Goal: Task Accomplishment & Management: Use online tool/utility

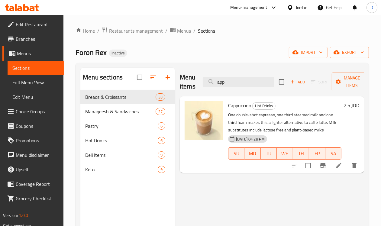
drag, startPoint x: 227, startPoint y: 82, endPoint x: 185, endPoint y: 81, distance: 42.4
click at [185, 81] on div "Menu items app Add Sort Manage items" at bounding box center [272, 82] width 184 height 29
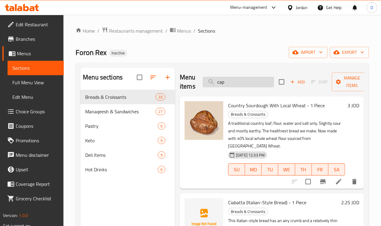
click at [220, 84] on input "cap" at bounding box center [238, 82] width 71 height 11
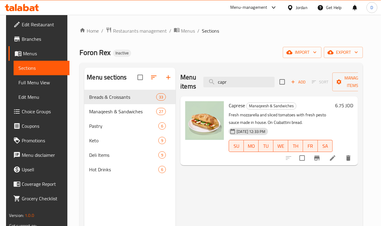
drag, startPoint x: 234, startPoint y: 86, endPoint x: 165, endPoint y: 82, distance: 68.7
click at [181, 82] on div "Menu items capr Add Sort Manage items" at bounding box center [270, 82] width 178 height 29
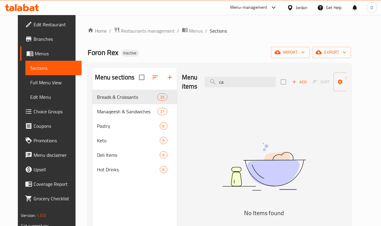
type input "c"
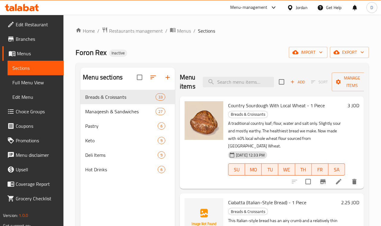
type input "t"
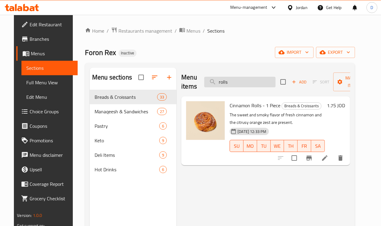
drag, startPoint x: 219, startPoint y: 81, endPoint x: 193, endPoint y: 77, distance: 26.6
click at [204, 77] on input "rolls" at bounding box center [239, 82] width 71 height 11
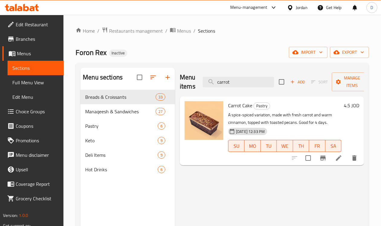
drag, startPoint x: 224, startPoint y: 86, endPoint x: 170, endPoint y: 83, distance: 54.6
click at [180, 83] on div "Menu items carrot Add Sort Manage items" at bounding box center [272, 82] width 184 height 29
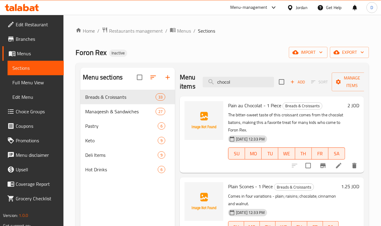
type input "chocola"
drag, startPoint x: 220, startPoint y: 81, endPoint x: 172, endPoint y: 80, distance: 48.1
click at [180, 80] on div "Menu items chocola Add Sort Manage items" at bounding box center [272, 82] width 184 height 29
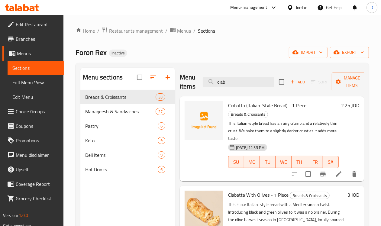
type input "ciab"
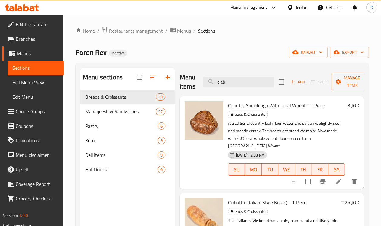
drag, startPoint x: 222, startPoint y: 81, endPoint x: 183, endPoint y: 84, distance: 39.5
click at [183, 84] on div "Menu items ciab Add Sort Manage items" at bounding box center [272, 82] width 184 height 29
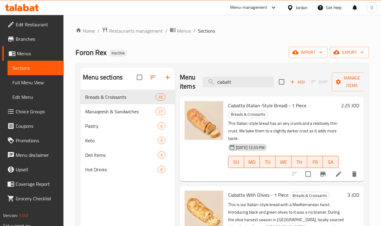
drag, startPoint x: 226, startPoint y: 81, endPoint x: 177, endPoint y: 82, distance: 48.7
click at [180, 82] on div "Menu items ciabatt Add Sort Manage items" at bounding box center [272, 82] width 184 height 29
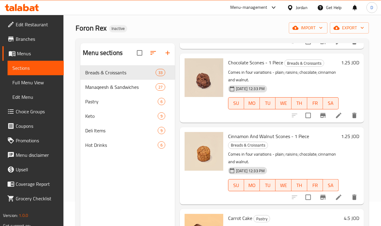
scroll to position [38, 0]
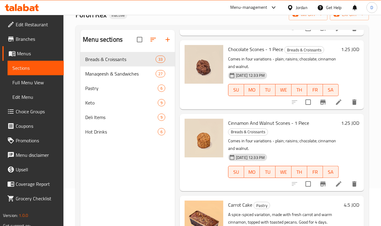
type input "cinn"
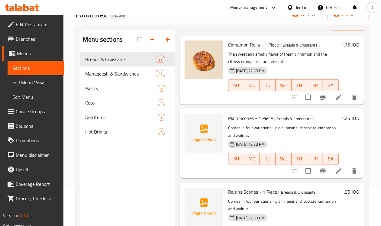
scroll to position [0, 0]
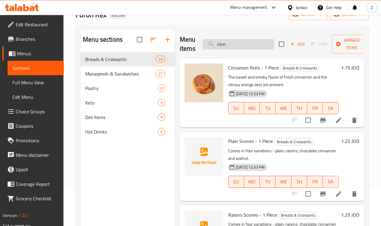
click at [230, 44] on input "cinn" at bounding box center [238, 44] width 71 height 11
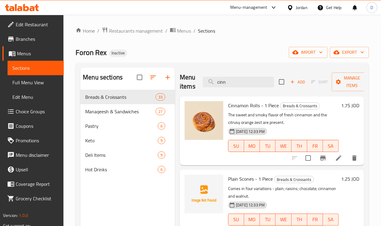
drag, startPoint x: 216, startPoint y: 84, endPoint x: 183, endPoint y: 87, distance: 32.8
click at [183, 87] on div "Menu items cinn Add Sort Manage items" at bounding box center [272, 82] width 184 height 29
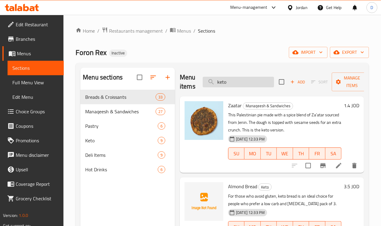
click at [227, 86] on input "keto" at bounding box center [238, 82] width 71 height 11
type input "k"
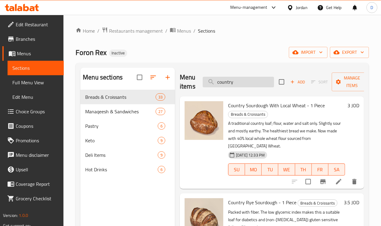
drag, startPoint x: 232, startPoint y: 80, endPoint x: 194, endPoint y: 80, distance: 38.1
click at [203, 80] on input "country" at bounding box center [238, 82] width 71 height 11
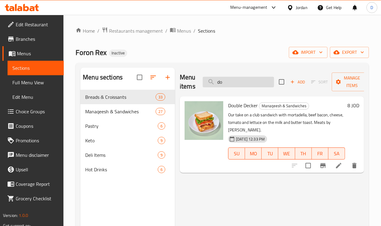
type input "d"
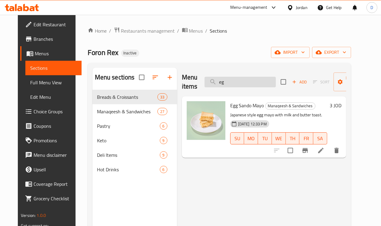
type input "e"
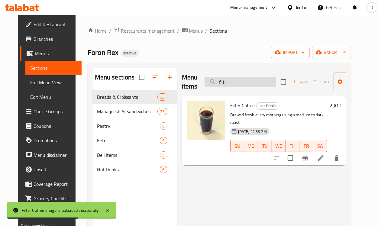
drag, startPoint x: 214, startPoint y: 80, endPoint x: 196, endPoint y: 83, distance: 18.1
click at [205, 83] on input "filt" at bounding box center [240, 82] width 71 height 11
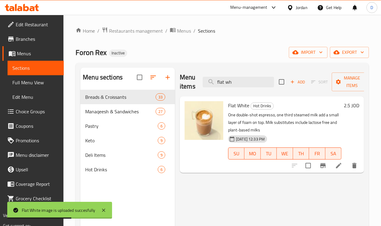
drag, startPoint x: 227, startPoint y: 83, endPoint x: 189, endPoint y: 82, distance: 37.8
click at [189, 82] on div "Menu items flat wh Add Sort Manage items" at bounding box center [272, 82] width 184 height 29
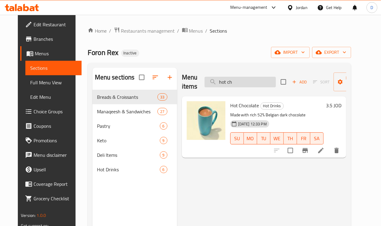
drag, startPoint x: 230, startPoint y: 77, endPoint x: 195, endPoint y: 81, distance: 35.3
click at [205, 81] on input "hot ch" at bounding box center [240, 82] width 71 height 11
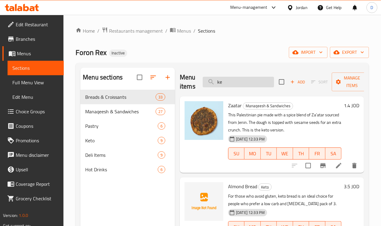
type input "k"
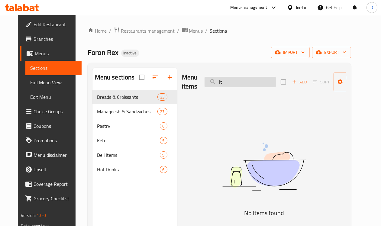
type input "l"
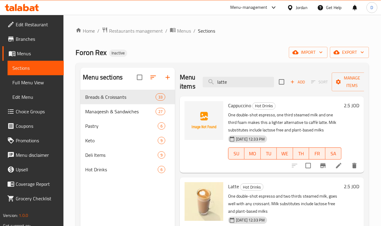
drag, startPoint x: 219, startPoint y: 79, endPoint x: 191, endPoint y: 83, distance: 28.4
click at [191, 83] on div "Menu items latte Add Sort Manage items" at bounding box center [272, 82] width 184 height 29
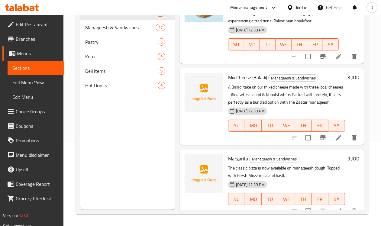
scroll to position [85, 0]
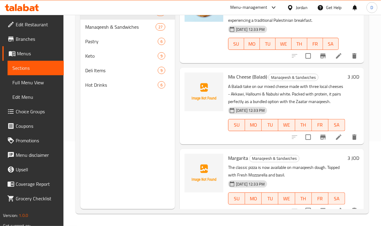
type input "manaq"
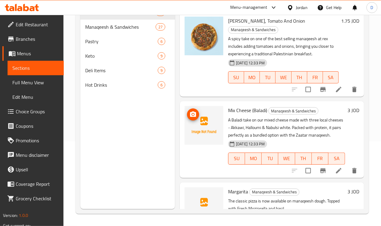
scroll to position [0, 0]
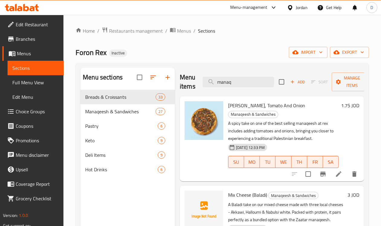
drag, startPoint x: 227, startPoint y: 84, endPoint x: 181, endPoint y: 85, distance: 45.7
click at [181, 85] on div "Menu items manaq Add Sort Manage items" at bounding box center [272, 82] width 184 height 29
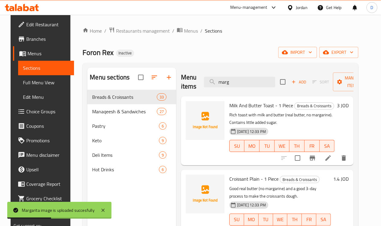
drag, startPoint x: 221, startPoint y: 85, endPoint x: 184, endPoint y: 85, distance: 37.2
click at [184, 85] on div "Menu items marg Add Sort Manage items" at bounding box center [267, 82] width 173 height 29
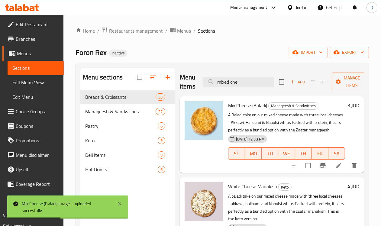
drag, startPoint x: 241, startPoint y: 83, endPoint x: 177, endPoint y: 83, distance: 64.1
click at [180, 83] on div "Menu items mixed che Add Sort Manage items" at bounding box center [272, 82] width 184 height 29
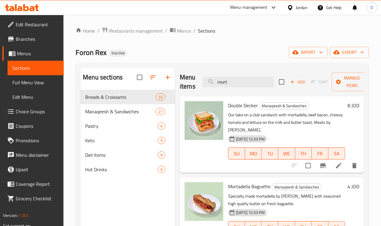
drag, startPoint x: 218, startPoint y: 81, endPoint x: 185, endPoint y: 78, distance: 32.5
click at [185, 78] on div "Menu items mort Add Sort Manage items" at bounding box center [272, 82] width 184 height 29
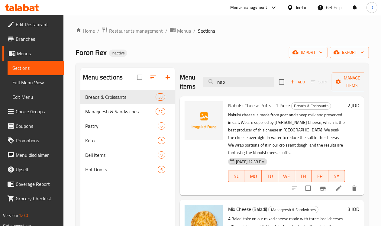
drag, startPoint x: 213, startPoint y: 84, endPoint x: 180, endPoint y: 86, distance: 33.3
click at [180, 86] on div "Menu items nab Add Sort Manage items" at bounding box center [272, 82] width 184 height 29
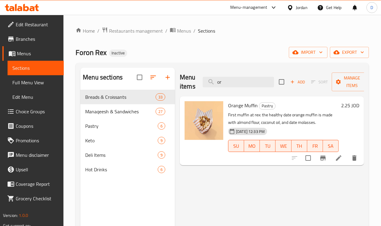
type input "o"
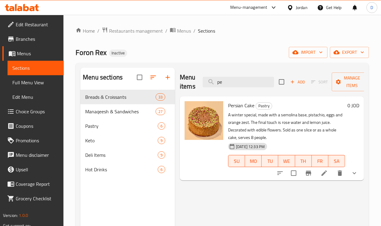
type input "p"
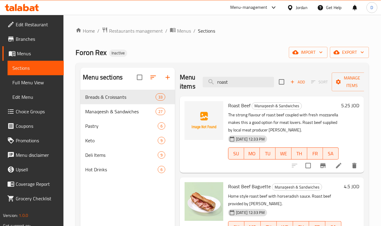
drag, startPoint x: 217, startPoint y: 83, endPoint x: 177, endPoint y: 84, distance: 39.6
click at [180, 84] on div "Menu items roast Add Sort Manage items" at bounding box center [272, 82] width 184 height 29
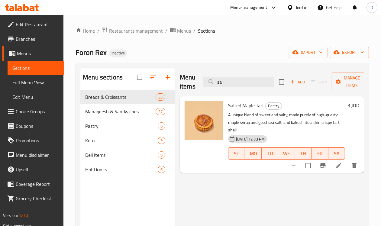
type input "s"
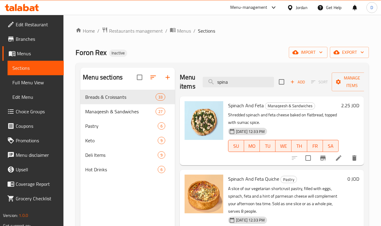
drag, startPoint x: 226, startPoint y: 86, endPoint x: 188, endPoint y: 88, distance: 38.8
click at [188, 88] on div "Menu items spina Add Sort Manage items" at bounding box center [272, 82] width 184 height 29
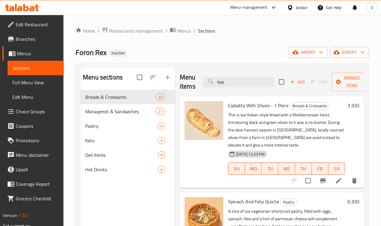
type input "tea"
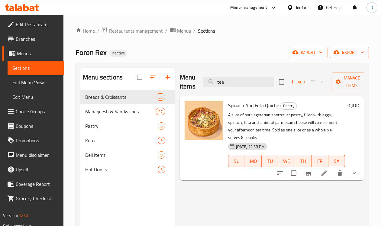
drag, startPoint x: 194, startPoint y: 84, endPoint x: 172, endPoint y: 86, distance: 21.5
click at [180, 86] on div "Menu items tea Add Sort Manage items" at bounding box center [272, 82] width 184 height 29
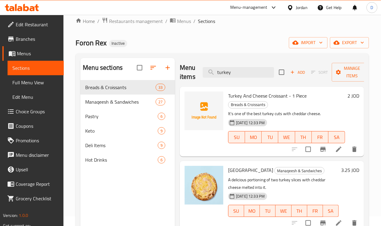
scroll to position [9, 0]
drag, startPoint x: 223, startPoint y: 74, endPoint x: 169, endPoint y: 77, distance: 53.6
click at [180, 77] on div "Menu items turkey Add Sort Manage items" at bounding box center [272, 72] width 184 height 29
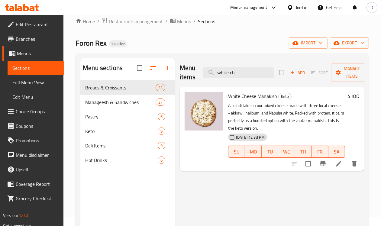
drag, startPoint x: 227, startPoint y: 74, endPoint x: 178, endPoint y: 77, distance: 49.4
click at [180, 77] on div "Menu items white ch Add Sort Manage items" at bounding box center [272, 72] width 184 height 29
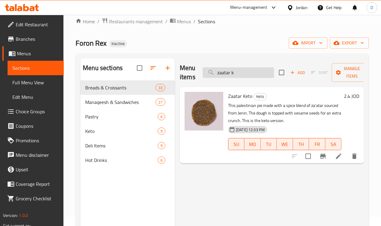
click at [229, 76] on input "zaatar k" at bounding box center [238, 72] width 71 height 11
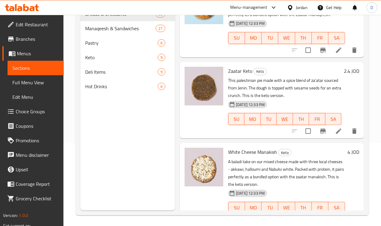
scroll to position [85, 0]
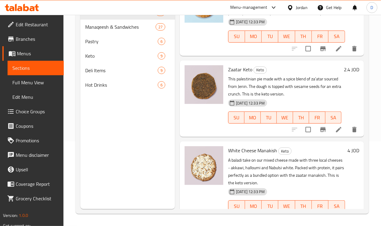
type input "zaatar"
click at [29, 77] on link "Full Menu View" at bounding box center [36, 82] width 56 height 15
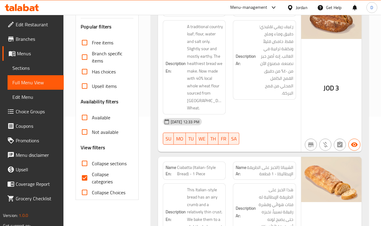
scroll to position [123, 0]
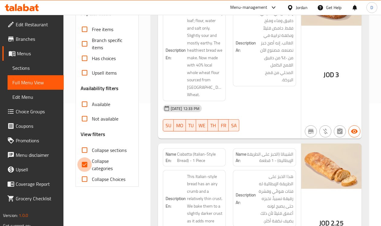
click at [83, 164] on input "Collapse categories" at bounding box center [84, 165] width 15 height 15
checkbox input "false"
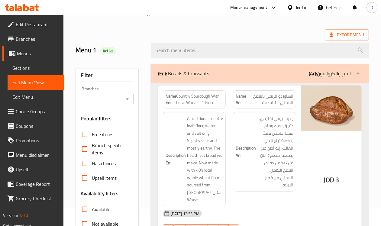
scroll to position [0, 0]
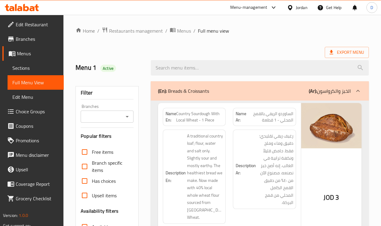
click at [20, 54] on span "Menus" at bounding box center [38, 53] width 42 height 7
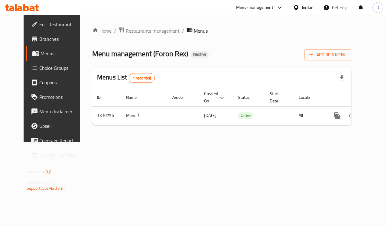
click at [310, 8] on div "Jordan" at bounding box center [308, 7] width 12 height 7
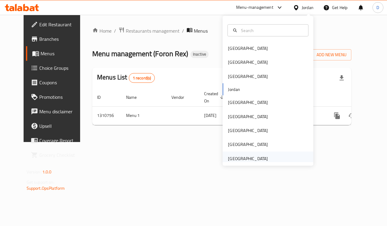
click at [250, 155] on div "[GEOGRAPHIC_DATA]" at bounding box center [248, 158] width 40 height 7
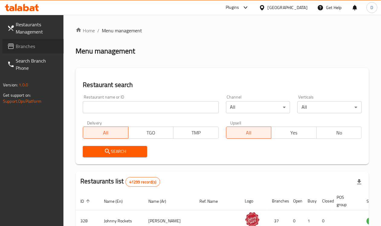
click at [27, 43] on span "Branches" at bounding box center [37, 46] width 43 height 7
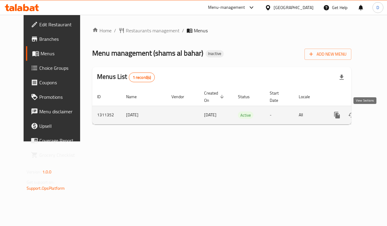
click at [378, 116] on icon "enhanced table" at bounding box center [380, 115] width 5 height 5
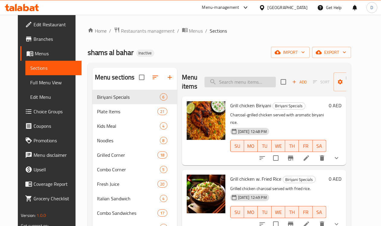
click at [218, 82] on input "search" at bounding box center [240, 82] width 71 height 11
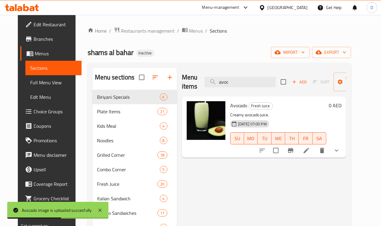
drag, startPoint x: 226, startPoint y: 84, endPoint x: 190, endPoint y: 75, distance: 37.0
click at [190, 75] on div "Menu items avoc Add Sort Manage items" at bounding box center [264, 82] width 165 height 29
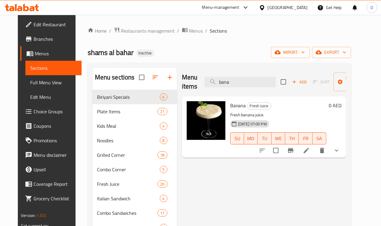
drag, startPoint x: 227, startPoint y: 86, endPoint x: 182, endPoint y: 82, distance: 44.9
click at [182, 82] on div "Menu items bana Add Sort Manage items" at bounding box center [264, 82] width 165 height 29
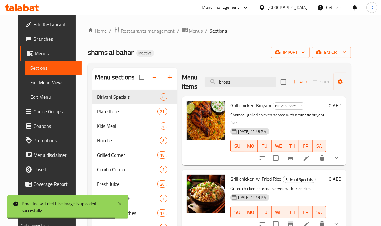
drag, startPoint x: 223, startPoint y: 81, endPoint x: 186, endPoint y: 79, distance: 36.4
click at [186, 79] on div "Menu items broas Add Sort Manage items" at bounding box center [264, 82] width 165 height 29
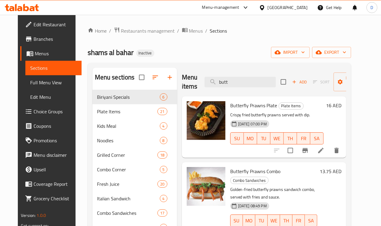
drag, startPoint x: 225, startPoint y: 85, endPoint x: 191, endPoint y: 83, distance: 33.9
click at [191, 83] on div "Menu items butt Add Sort Manage items" at bounding box center [264, 82] width 165 height 29
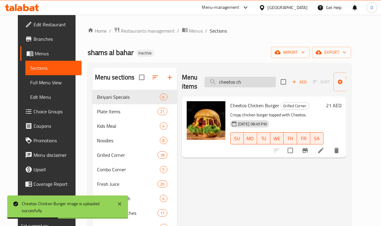
drag, startPoint x: 240, startPoint y: 81, endPoint x: 201, endPoint y: 82, distance: 38.1
click at [205, 82] on input "cheetos ch" at bounding box center [240, 82] width 71 height 11
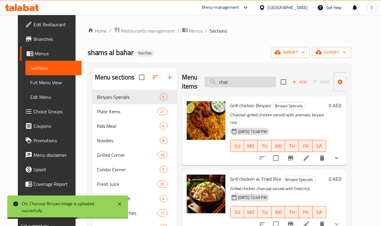
drag, startPoint x: 218, startPoint y: 83, endPoint x: 201, endPoint y: 81, distance: 17.3
click at [205, 81] on input "char" at bounding box center [240, 82] width 71 height 11
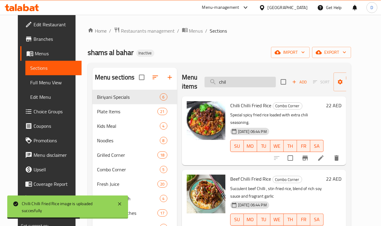
drag, startPoint x: 216, startPoint y: 82, endPoint x: 190, endPoint y: 83, distance: 26.6
click at [205, 83] on input "chil" at bounding box center [240, 82] width 71 height 11
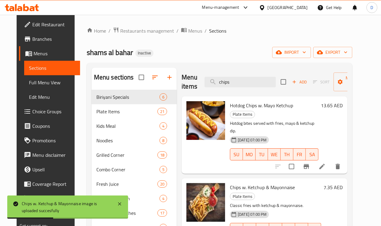
drag, startPoint x: 221, startPoint y: 80, endPoint x: 190, endPoint y: 76, distance: 31.7
click at [190, 76] on div "Menu items chips Add Sort Manage items" at bounding box center [265, 82] width 166 height 29
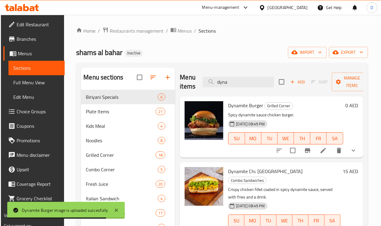
drag, startPoint x: 221, startPoint y: 86, endPoint x: 173, endPoint y: 82, distance: 48.9
click at [180, 82] on div "Menu items dyna Add Sort Manage items" at bounding box center [271, 82] width 183 height 29
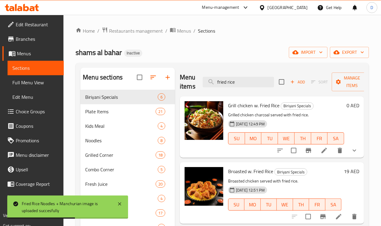
drag, startPoint x: 226, startPoint y: 85, endPoint x: 165, endPoint y: 80, distance: 60.7
click at [180, 80] on div "Menu items fried rice Add Sort Manage items" at bounding box center [272, 82] width 184 height 29
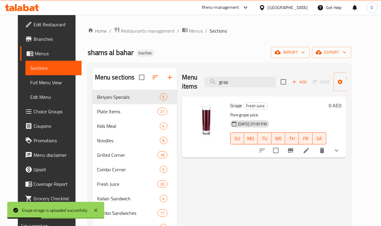
drag, startPoint x: 221, startPoint y: 82, endPoint x: 181, endPoint y: 82, distance: 39.9
click at [182, 82] on div "Menu items grap Add Sort Manage items" at bounding box center [264, 82] width 165 height 29
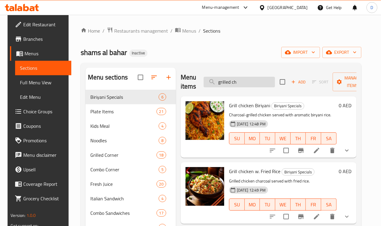
click at [233, 80] on input "grilled ch" at bounding box center [239, 82] width 71 height 11
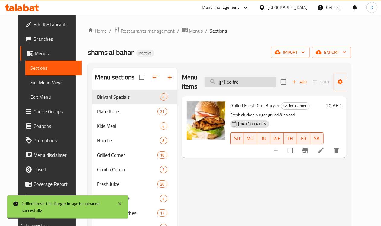
click at [230, 80] on input "grilled fre" at bounding box center [240, 82] width 71 height 11
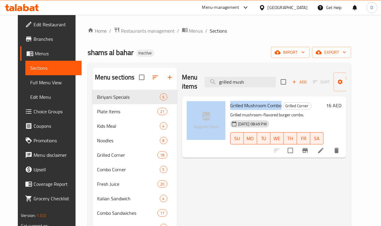
drag, startPoint x: 256, startPoint y: 106, endPoint x: 200, endPoint y: 103, distance: 55.7
click at [200, 103] on div "Grilled Mushroom Combo Grilled Corner Grilled mushroom-flavored burger combo. 1…" at bounding box center [264, 127] width 160 height 57
copy div "Grilled Mushroom Combo"
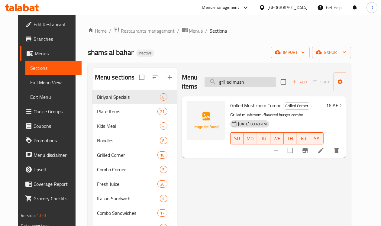
click at [237, 84] on input "grilled mush" at bounding box center [240, 82] width 71 height 11
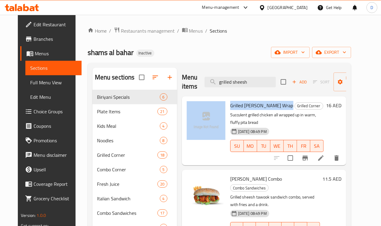
drag, startPoint x: 262, startPoint y: 108, endPoint x: 200, endPoint y: 105, distance: 61.8
click at [200, 105] on div "Grilled Sheesh Tawook Wrap Grilled Corner Succulent grilled chicken all wrapped…" at bounding box center [264, 131] width 160 height 64
copy div "Grilled Sheesh Tawook Wrap"
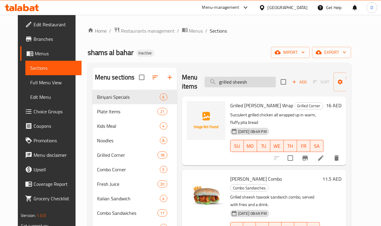
drag, startPoint x: 240, startPoint y: 83, endPoint x: 221, endPoint y: 81, distance: 19.2
click at [221, 81] on input "grilled sheesh" at bounding box center [240, 82] width 71 height 11
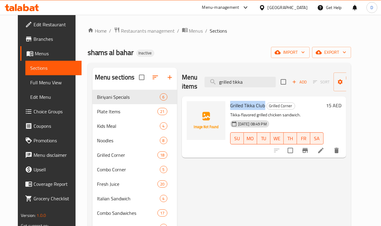
drag, startPoint x: 239, startPoint y: 106, endPoint x: 204, endPoint y: 103, distance: 35.5
click at [228, 103] on div "Grilled Tikka Club Grilled Corner Tikka-flavored grilled chicken sandwich. 12-0…" at bounding box center [277, 127] width 98 height 57
copy span "Grilled Tikka Club"
drag, startPoint x: 244, startPoint y: 86, endPoint x: 193, endPoint y: 86, distance: 50.8
click at [205, 86] on input "grilled tikka" at bounding box center [240, 82] width 71 height 11
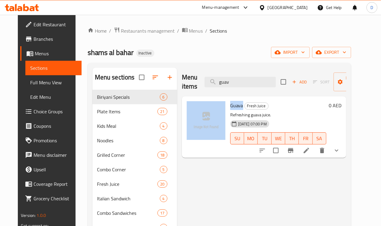
drag, startPoint x: 217, startPoint y: 106, endPoint x: 201, endPoint y: 104, distance: 16.7
click at [201, 104] on div "Guava Fresh Juice Refreshing guava juice. 12-09-2025 07:00 PM SU MO TU WE TH FR…" at bounding box center [264, 127] width 160 height 57
copy div "Guava"
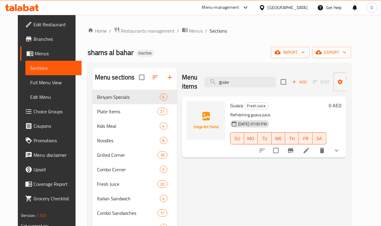
drag, startPoint x: 222, startPoint y: 84, endPoint x: 179, endPoint y: 80, distance: 42.9
click at [182, 80] on div "Menu items guav Add Sort Manage items" at bounding box center [264, 82] width 165 height 29
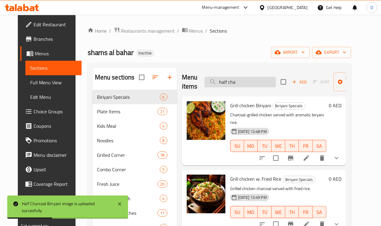
drag, startPoint x: 227, startPoint y: 86, endPoint x: 197, endPoint y: 83, distance: 30.1
click at [205, 83] on input "half cha" at bounding box center [240, 82] width 71 height 11
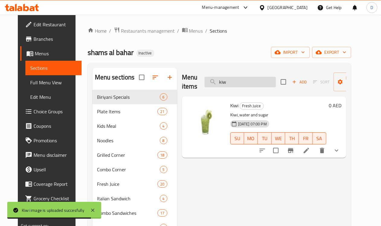
drag, startPoint x: 222, startPoint y: 85, endPoint x: 192, endPoint y: 85, distance: 29.3
click at [205, 85] on input "kiw" at bounding box center [240, 82] width 71 height 11
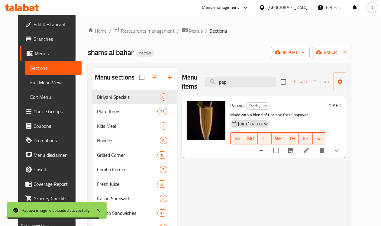
drag, startPoint x: 223, startPoint y: 80, endPoint x: 189, endPoint y: 86, distance: 34.2
click at [189, 86] on div "Menu items pap Add Sort Manage items" at bounding box center [264, 82] width 165 height 29
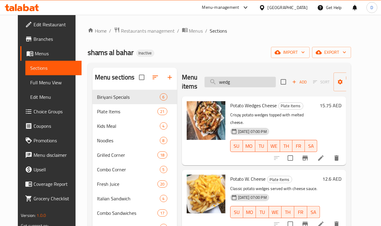
drag, startPoint x: 219, startPoint y: 81, endPoint x: 191, endPoint y: 84, distance: 28.3
click at [205, 84] on input "wedg" at bounding box center [240, 82] width 71 height 11
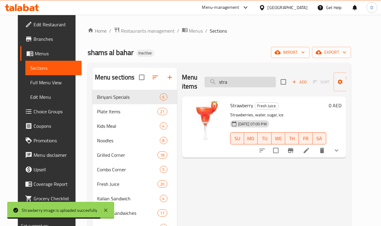
drag, startPoint x: 220, startPoint y: 84, endPoint x: 197, endPoint y: 83, distance: 23.0
click at [205, 83] on input "stra" at bounding box center [240, 82] width 71 height 11
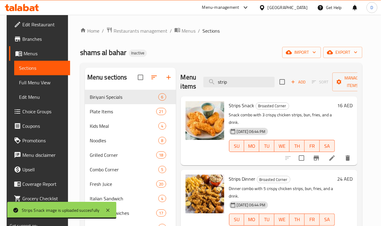
drag, startPoint x: 206, startPoint y: 86, endPoint x: 179, endPoint y: 86, distance: 26.9
click at [181, 86] on div "Menu items strip Add Sort Manage items" at bounding box center [269, 82] width 177 height 29
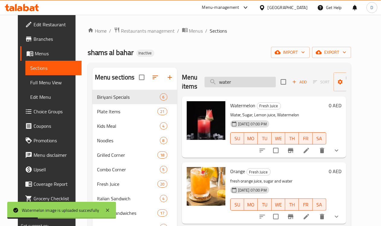
drag, startPoint x: 224, startPoint y: 82, endPoint x: 197, endPoint y: 78, distance: 27.8
click at [205, 78] on input "water" at bounding box center [240, 82] width 71 height 11
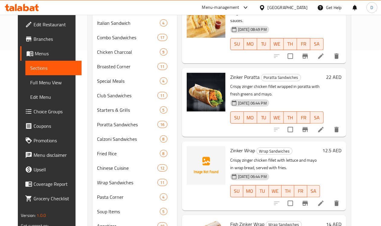
scroll to position [189, 0]
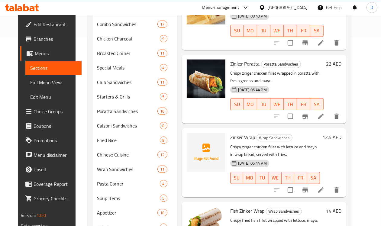
type input "zinker"
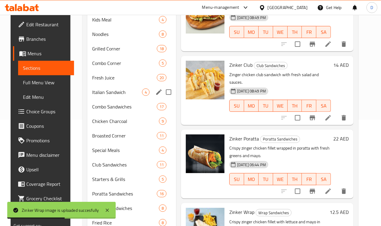
scroll to position [103, 0]
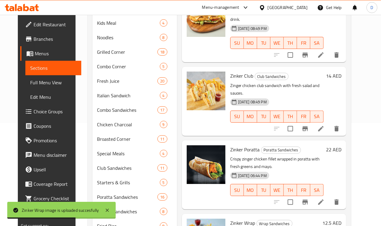
click at [30, 85] on span "Full Menu View" at bounding box center [53, 82] width 47 height 7
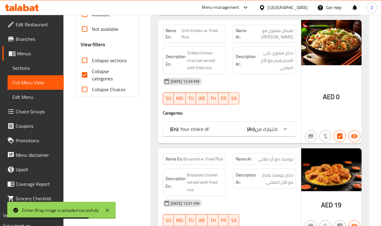
scroll to position [217, 0]
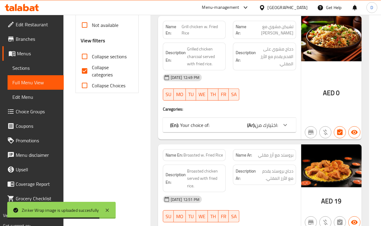
click at [85, 70] on input "Collapse categories" at bounding box center [84, 71] width 15 height 15
checkbox input "false"
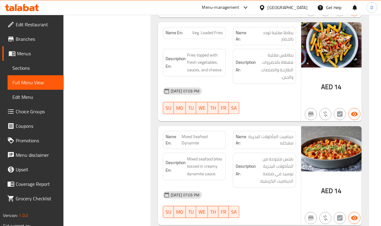
scroll to position [28290, 0]
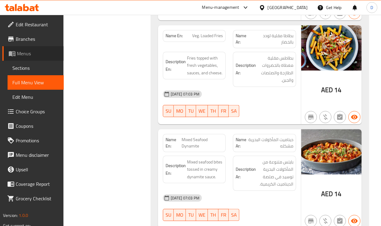
click at [26, 51] on span "Menus" at bounding box center [38, 53] width 42 height 7
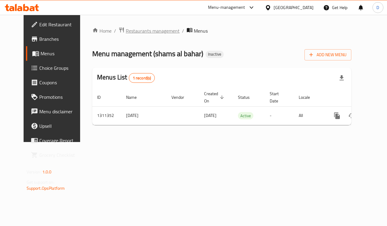
click at [126, 32] on span "Restaurants management" at bounding box center [153, 30] width 54 height 7
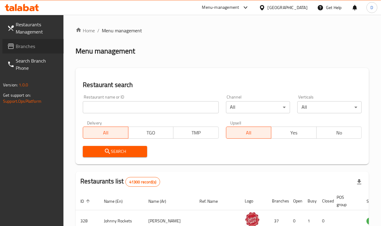
click at [32, 43] on span "Branches" at bounding box center [37, 46] width 43 height 7
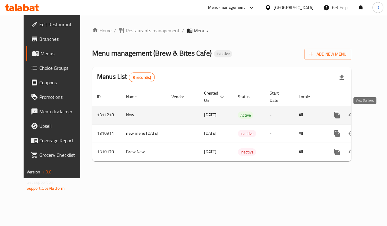
click at [378, 115] on icon "enhanced table" at bounding box center [380, 115] width 5 height 5
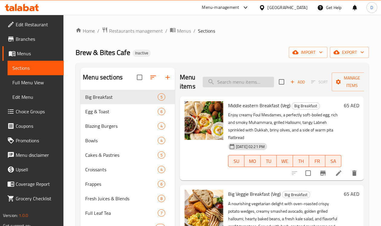
click at [215, 81] on input "search" at bounding box center [238, 82] width 71 height 11
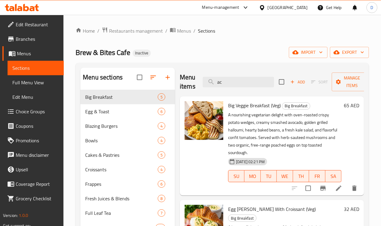
type input "aca"
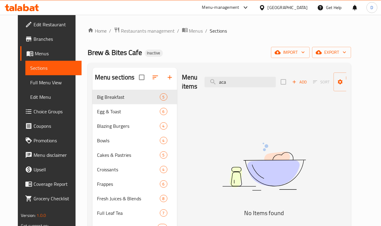
drag, startPoint x: 220, startPoint y: 83, endPoint x: 183, endPoint y: 79, distance: 37.1
click at [183, 79] on div "Menu items aca Add Sort Manage items" at bounding box center [264, 82] width 165 height 29
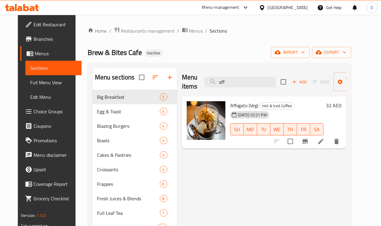
drag, startPoint x: 222, startPoint y: 84, endPoint x: 194, endPoint y: 90, distance: 28.4
click at [194, 90] on div "Menu items aff Add Sort Manage items" at bounding box center [264, 82] width 165 height 29
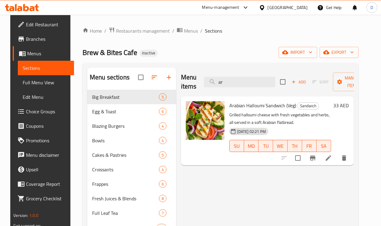
type input "a"
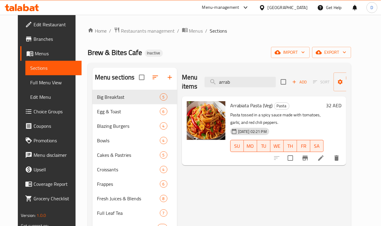
type input "arrab"
drag, startPoint x: 229, startPoint y: 86, endPoint x: 200, endPoint y: 87, distance: 29.1
click at [205, 87] on input "arrab" at bounding box center [240, 82] width 71 height 11
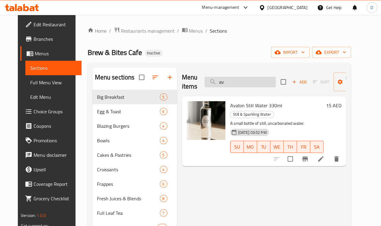
type input "a"
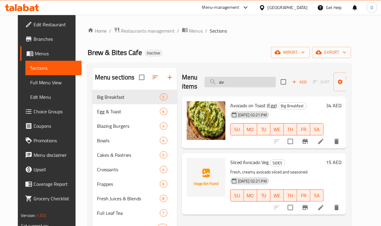
type input "a"
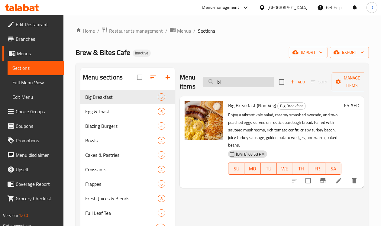
type input "b"
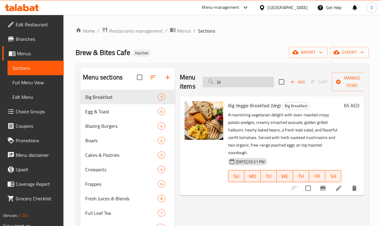
type input "b"
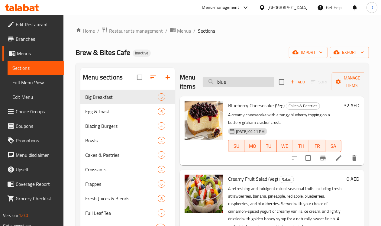
type input "blueb"
drag, startPoint x: 226, startPoint y: 84, endPoint x: 200, endPoint y: 80, distance: 26.3
click at [203, 80] on input "blueb" at bounding box center [238, 82] width 71 height 11
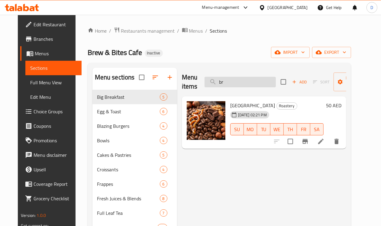
type input "b"
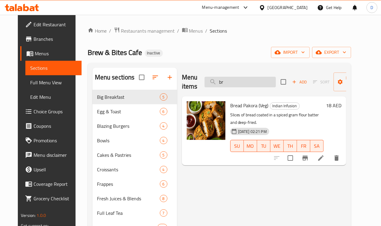
type input "b"
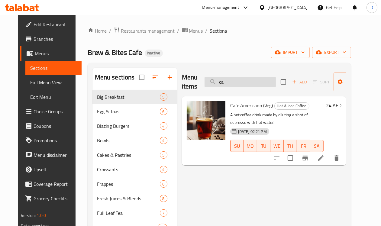
type input "c"
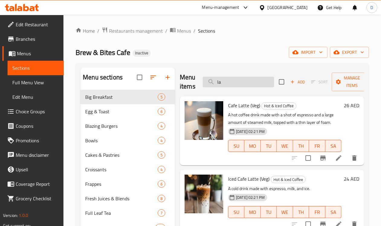
type input "l"
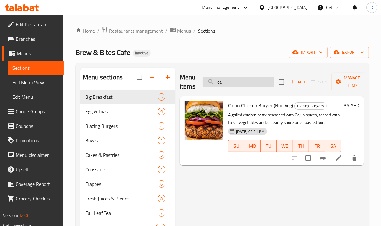
type input "c"
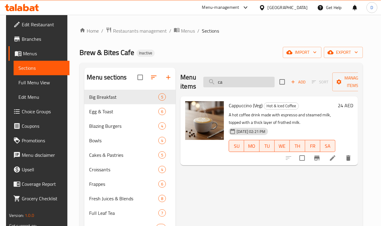
type input "c"
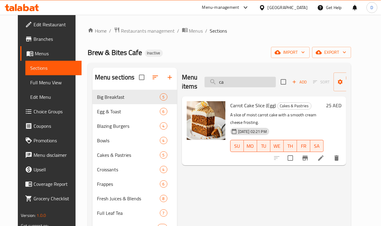
type input "c"
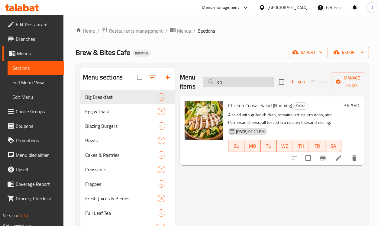
type input "c"
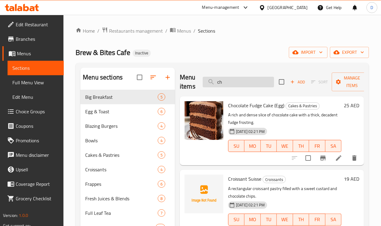
type input "c"
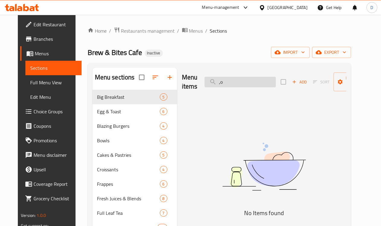
type input ","
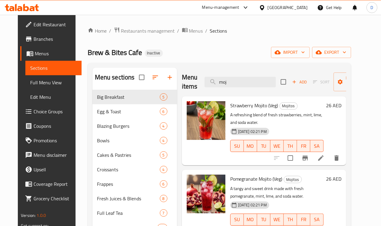
drag, startPoint x: 219, startPoint y: 83, endPoint x: 187, endPoint y: 83, distance: 32.1
click at [187, 83] on div "Menu items moj Add Sort Manage items" at bounding box center [264, 82] width 165 height 29
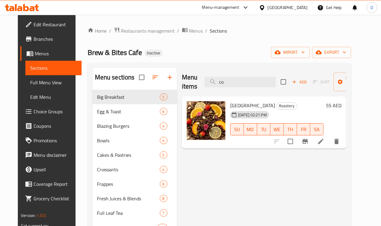
type input "c"
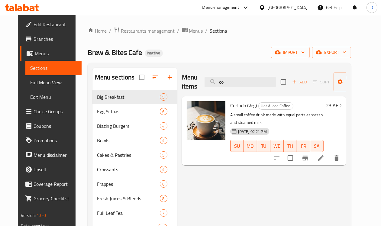
type input "c"
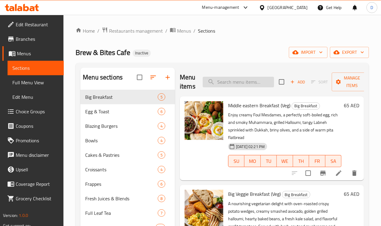
click at [224, 82] on input "search" at bounding box center [238, 82] width 71 height 11
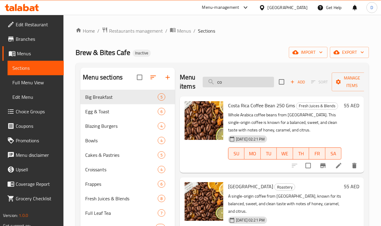
type input "c"
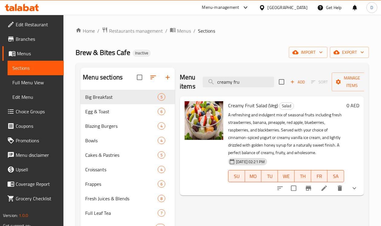
drag, startPoint x: 237, startPoint y: 84, endPoint x: 194, endPoint y: 90, distance: 43.4
click at [194, 90] on div "Menu items creamy fru Add Sort Manage items" at bounding box center [272, 82] width 184 height 29
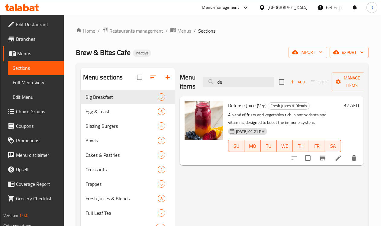
type input "d"
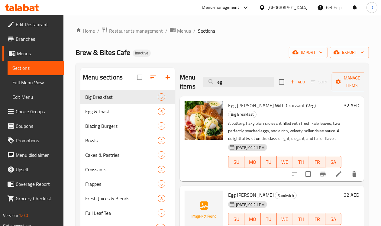
type input "e"
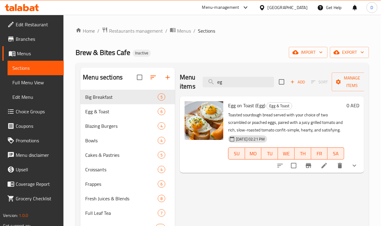
type input "e"
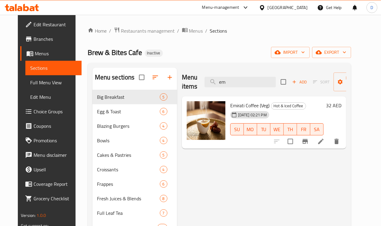
type input "e"
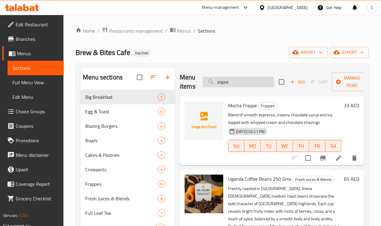
click at [232, 83] on input "espre" at bounding box center [238, 82] width 71 height 11
drag, startPoint x: 224, startPoint y: 83, endPoint x: 185, endPoint y: 85, distance: 38.8
click at [185, 85] on div "Menu items espresso Add Sort Manage items" at bounding box center [272, 82] width 184 height 29
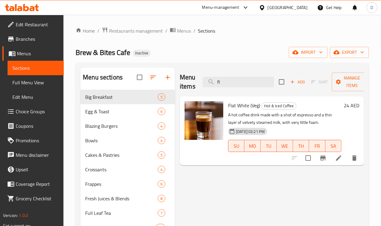
type input "f"
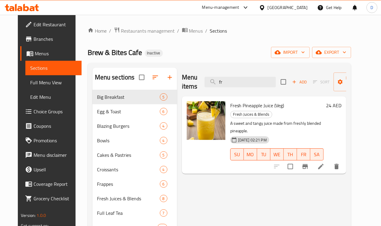
type input "f"
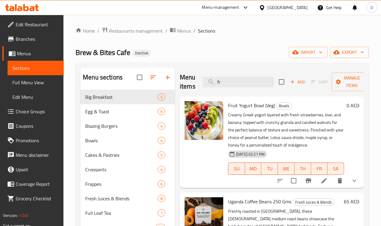
type input "f"
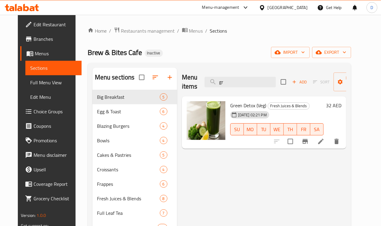
type input "g"
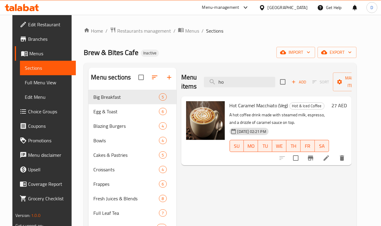
type input "h"
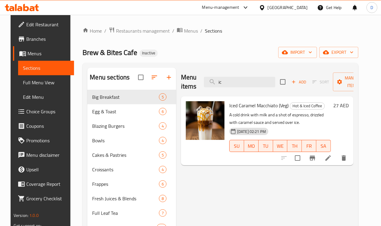
type input "i"
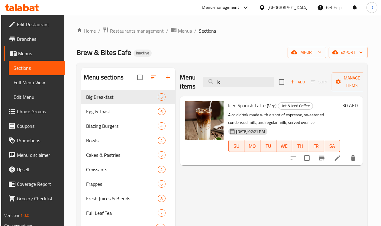
type input "i"
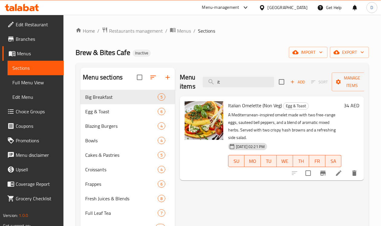
type input "i"
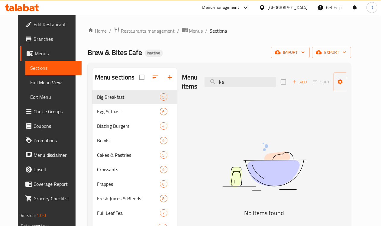
type input "k"
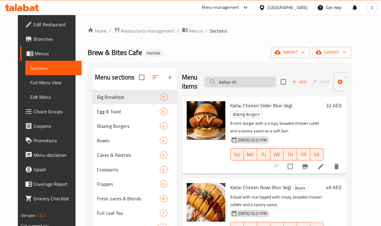
drag, startPoint x: 231, startPoint y: 79, endPoint x: 200, endPoint y: 82, distance: 31.3
click at [205, 82] on input "katsu ch" at bounding box center [240, 82] width 71 height 11
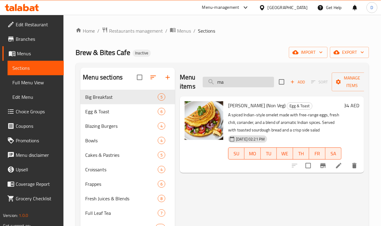
type input "m"
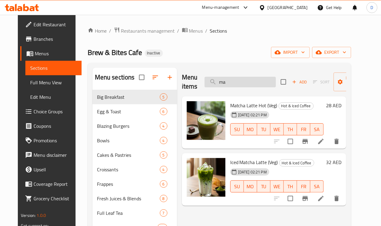
type input "m"
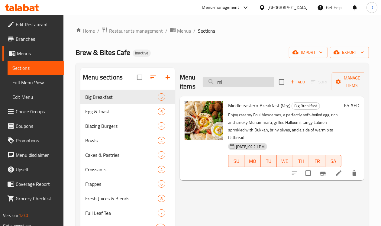
type input "m"
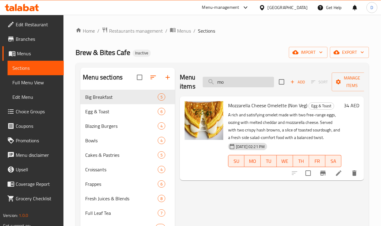
type input "m"
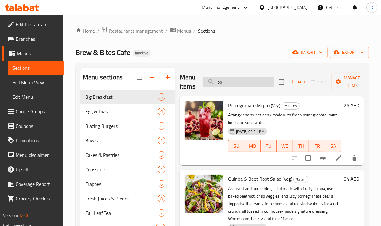
type input "p"
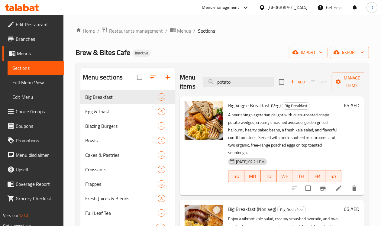
drag, startPoint x: 227, startPoint y: 80, endPoint x: 179, endPoint y: 78, distance: 47.8
click at [180, 78] on div "Menu items potato Add Sort Manage items" at bounding box center [272, 82] width 184 height 29
type input "="
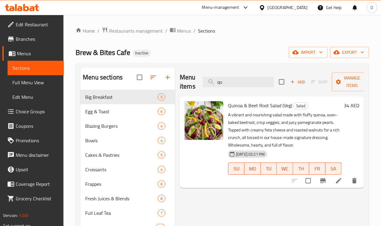
type input "q"
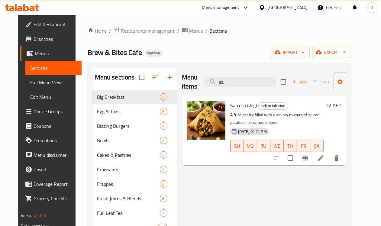
type input "s"
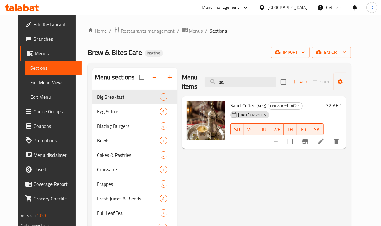
type input "s"
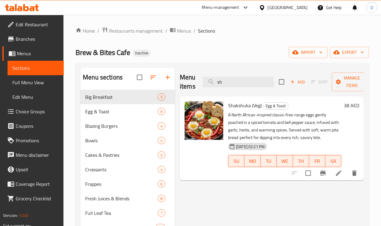
type input "s"
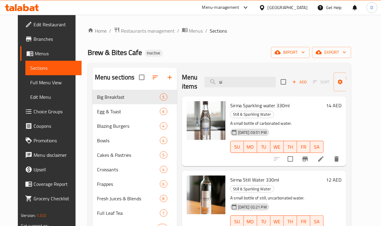
type input "s"
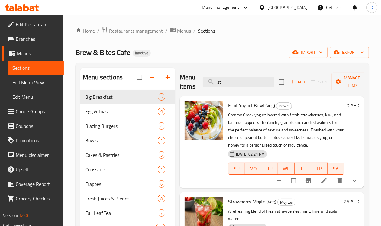
type input "s"
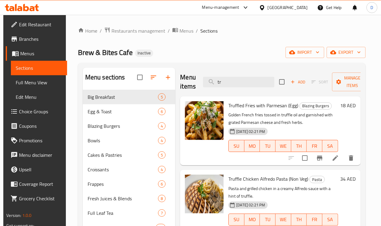
type input "t"
drag, startPoint x: 223, startPoint y: 82, endPoint x: 175, endPoint y: 84, distance: 48.4
click at [180, 84] on div "Menu items truffle Add Sort Manage items" at bounding box center [270, 82] width 181 height 29
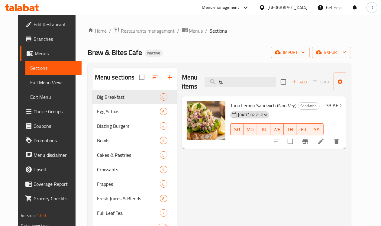
type input "t"
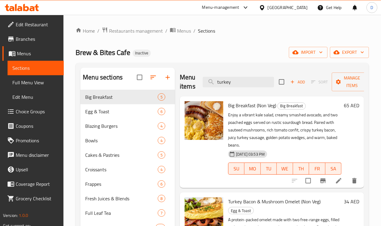
drag, startPoint x: 224, startPoint y: 85, endPoint x: 189, endPoint y: 88, distance: 35.2
click at [189, 88] on div "Menu items turkey Add Sort Manage items" at bounding box center [272, 82] width 184 height 29
click at [234, 82] on input "turkey" at bounding box center [238, 82] width 71 height 11
drag, startPoint x: 232, startPoint y: 80, endPoint x: 170, endPoint y: 80, distance: 61.7
click at [180, 80] on div "Menu items turkey bac Add Sort Manage items" at bounding box center [272, 82] width 184 height 29
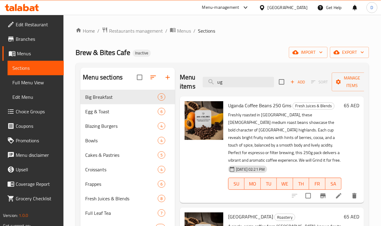
type input "u"
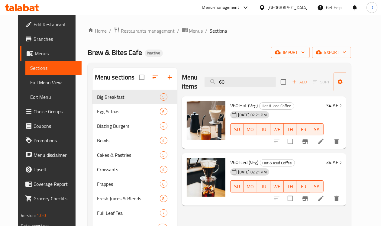
type input "6"
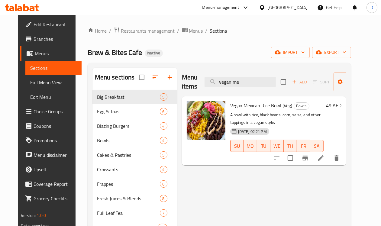
type input "vegan me"
click at [39, 81] on span "Full Menu View" at bounding box center [53, 82] width 47 height 7
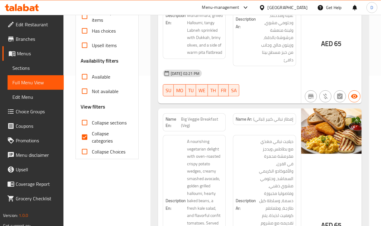
scroll to position [151, 0]
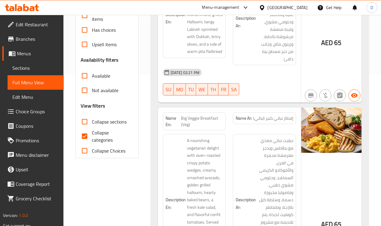
click at [85, 137] on input "Collapse categories" at bounding box center [84, 136] width 15 height 15
checkbox input "false"
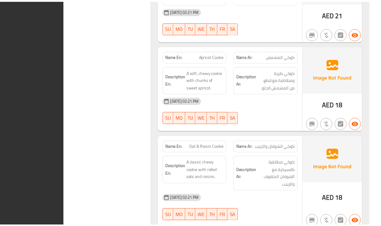
scroll to position [15408, 0]
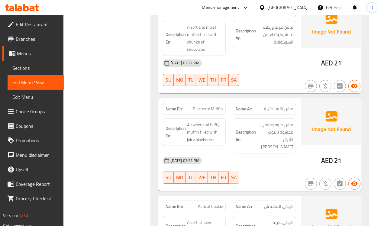
click at [23, 53] on span "Menus" at bounding box center [38, 53] width 42 height 7
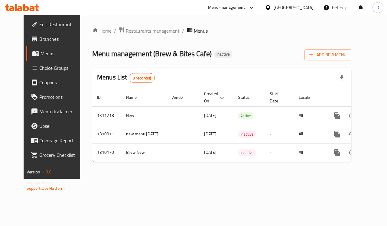
click at [133, 29] on span "Restaurants management" at bounding box center [153, 30] width 54 height 7
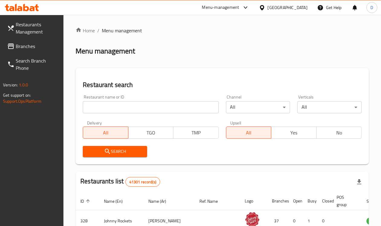
click at [28, 41] on link "Branches" at bounding box center [32, 46] width 61 height 15
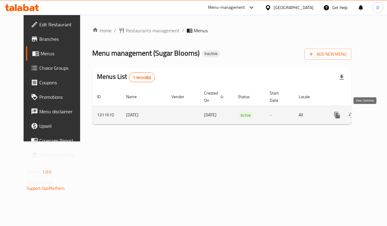
click at [377, 116] on icon "enhanced table" at bounding box center [380, 115] width 7 height 7
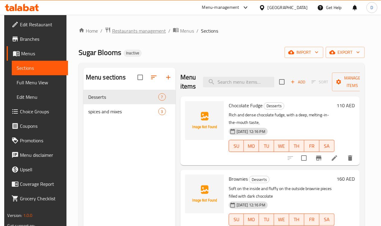
click at [130, 31] on span "Restaurants management" at bounding box center [139, 30] width 54 height 7
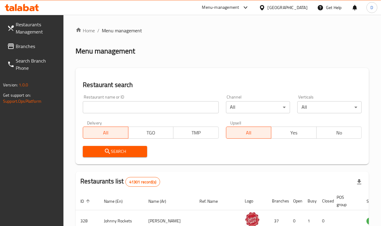
click at [32, 47] on span "Branches" at bounding box center [37, 46] width 43 height 7
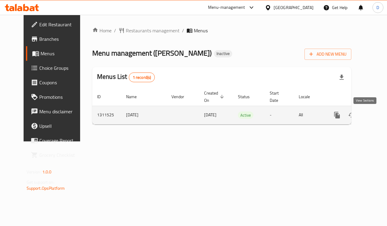
click at [377, 116] on icon "enhanced table" at bounding box center [380, 115] width 7 height 7
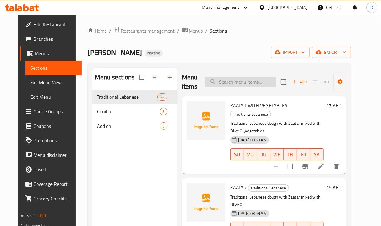
click at [215, 84] on input "search" at bounding box center [240, 82] width 71 height 11
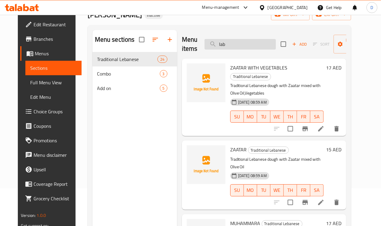
drag, startPoint x: 216, startPoint y: 43, endPoint x: 196, endPoint y: 43, distance: 20.6
click at [205, 43] on input "lab" at bounding box center [240, 44] width 71 height 11
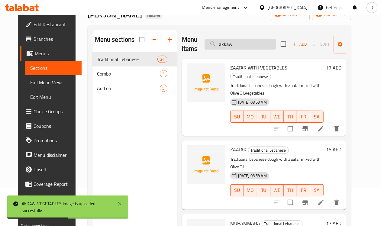
click at [226, 46] on input "akkaw" at bounding box center [240, 44] width 71 height 11
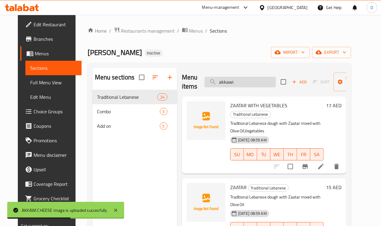
click at [229, 83] on input "akkawi" at bounding box center [240, 82] width 71 height 11
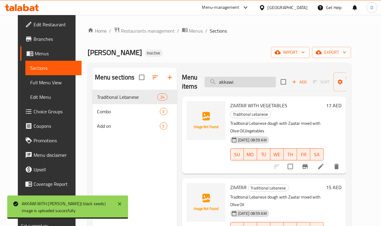
click at [229, 79] on input "akkawi" at bounding box center [240, 82] width 71 height 11
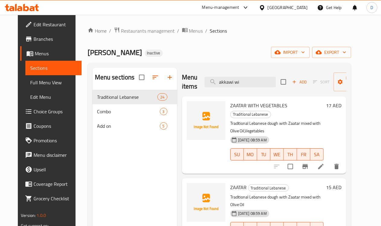
drag, startPoint x: 232, startPoint y: 83, endPoint x: 197, endPoint y: 90, distance: 35.5
click at [197, 90] on div "Menu items akkawi wi Add Sort Manage items" at bounding box center [264, 82] width 165 height 29
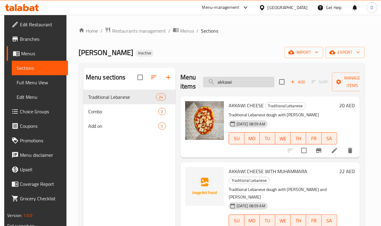
drag, startPoint x: 223, startPoint y: 82, endPoint x: 190, endPoint y: 81, distance: 32.7
click at [203, 81] on input "akkawi" at bounding box center [238, 82] width 71 height 11
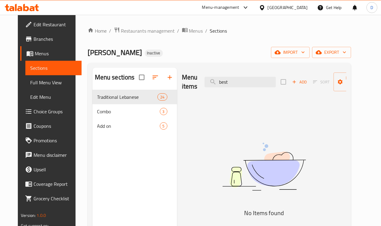
drag, startPoint x: 230, startPoint y: 83, endPoint x: 176, endPoint y: 78, distance: 54.7
click at [182, 78] on div "Menu items best Add Sort Manage items" at bounding box center [264, 82] width 165 height 29
drag, startPoint x: 233, startPoint y: 83, endPoint x: 194, endPoint y: 82, distance: 39.6
click at [205, 82] on input "cheese mo" at bounding box center [240, 82] width 71 height 11
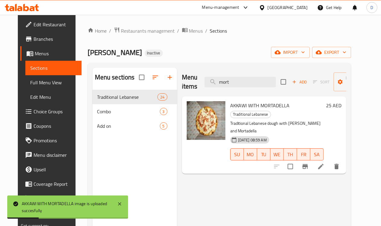
drag, startPoint x: 227, startPoint y: 80, endPoint x: 189, endPoint y: 83, distance: 37.9
click at [189, 83] on div "Menu items mort Add Sort Manage items" at bounding box center [264, 82] width 165 height 29
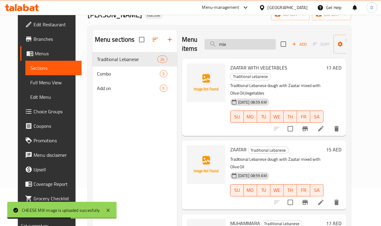
click at [234, 41] on input "mix" at bounding box center [240, 44] width 71 height 11
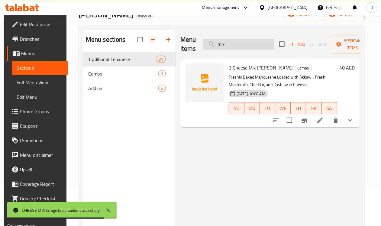
type input "mix"
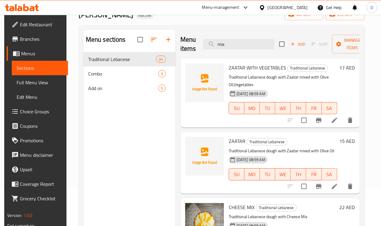
drag, startPoint x: 220, startPoint y: 46, endPoint x: 180, endPoint y: 43, distance: 40.4
click at [181, 43] on div "Menu items mix Add Sort Manage items" at bounding box center [271, 44] width 180 height 29
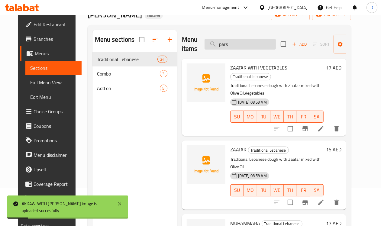
drag, startPoint x: 223, startPoint y: 43, endPoint x: 200, endPoint y: 45, distance: 22.4
click at [205, 45] on input "pars" at bounding box center [240, 44] width 71 height 11
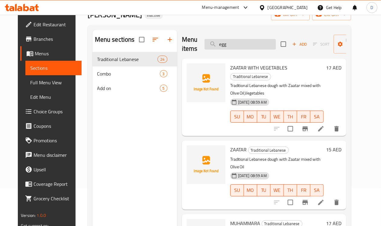
click at [220, 49] on input "egg" at bounding box center [240, 44] width 71 height 11
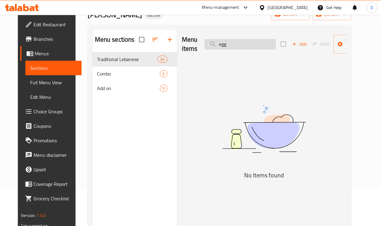
type input "egg"
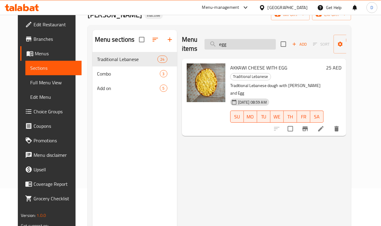
drag, startPoint x: 224, startPoint y: 48, endPoint x: 201, endPoint y: 45, distance: 23.0
click at [205, 45] on input "egg" at bounding box center [240, 44] width 71 height 11
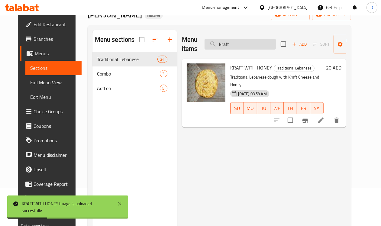
drag, startPoint x: 227, startPoint y: 44, endPoint x: 200, endPoint y: 43, distance: 27.5
click at [205, 43] on input "kraft" at bounding box center [240, 44] width 71 height 11
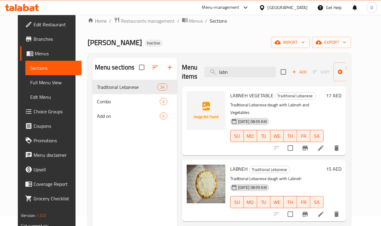
scroll to position [9, 0]
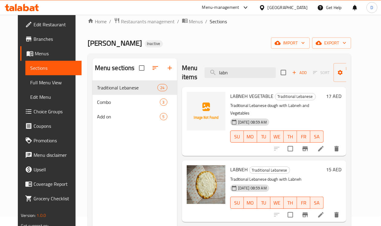
drag, startPoint x: 220, startPoint y: 75, endPoint x: 183, endPoint y: 78, distance: 36.7
click at [183, 78] on div "Menu items labn Add Sort Manage items" at bounding box center [264, 72] width 165 height 29
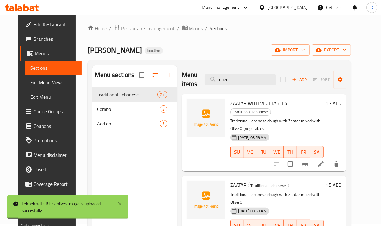
scroll to position [0, 0]
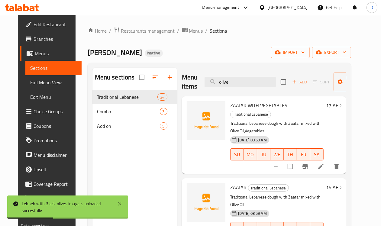
drag, startPoint x: 221, startPoint y: 80, endPoint x: 179, endPoint y: 81, distance: 41.5
click at [182, 81] on div "Menu items olive Add Sort Manage items" at bounding box center [264, 82] width 165 height 29
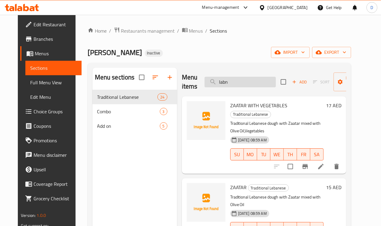
click at [226, 80] on input "labn" at bounding box center [240, 82] width 71 height 11
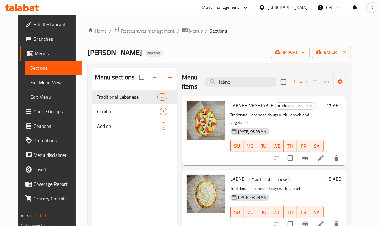
drag, startPoint x: 223, startPoint y: 83, endPoint x: 189, endPoint y: 83, distance: 33.6
click at [189, 83] on div "Menu items labne Add Sort Manage items" at bounding box center [264, 82] width 165 height 29
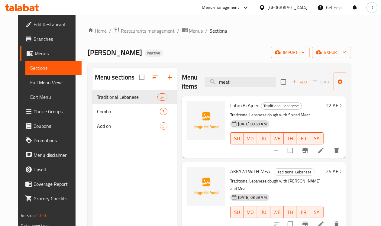
scroll to position [38, 0]
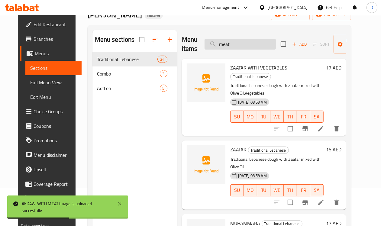
click at [227, 47] on input "meat" at bounding box center [240, 44] width 71 height 11
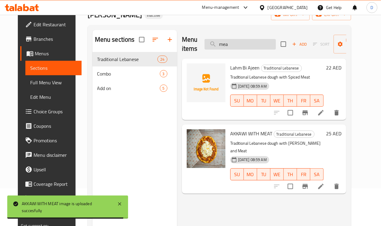
type input "meat"
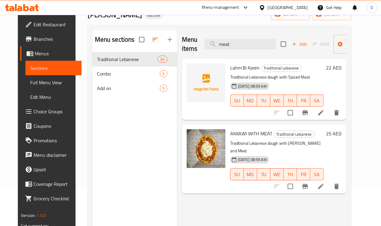
drag, startPoint x: 225, startPoint y: 45, endPoint x: 189, endPoint y: 43, distance: 35.8
click at [189, 43] on div "Menu items meat Add Sort Manage items" at bounding box center [264, 44] width 165 height 29
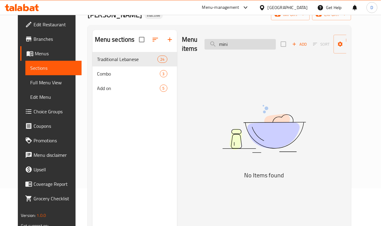
drag, startPoint x: 221, startPoint y: 38, endPoint x: 194, endPoint y: 41, distance: 27.8
click at [194, 41] on div "Menu items mini Add Sort Manage items" at bounding box center [264, 44] width 165 height 29
drag, startPoint x: 222, startPoint y: 45, endPoint x: 198, endPoint y: 43, distance: 24.3
click at [205, 43] on input "mini" at bounding box center [240, 44] width 71 height 11
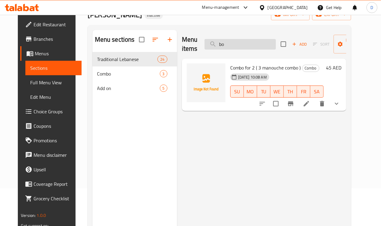
type input "box"
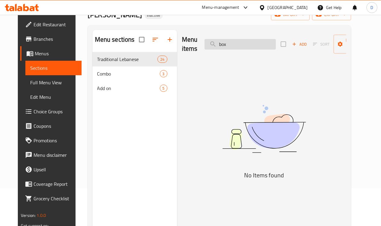
drag, startPoint x: 220, startPoint y: 44, endPoint x: 200, endPoint y: 44, distance: 20.3
click at [205, 44] on input "box" at bounding box center [240, 44] width 71 height 11
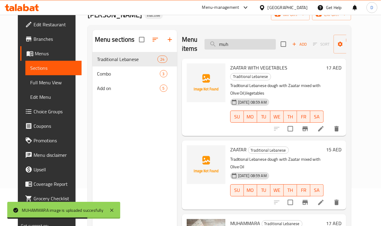
drag, startPoint x: 221, startPoint y: 44, endPoint x: 191, endPoint y: 47, distance: 30.1
click at [205, 47] on input "muh" at bounding box center [240, 44] width 71 height 11
drag, startPoint x: 208, startPoint y: 47, endPoint x: 191, endPoint y: 47, distance: 17.5
click at [205, 47] on input "nut" at bounding box center [240, 44] width 71 height 11
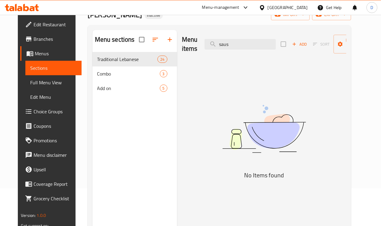
drag, startPoint x: 219, startPoint y: 44, endPoint x: 187, endPoint y: 43, distance: 32.1
click at [187, 43] on div "Menu items saus Add Sort Manage items" at bounding box center [264, 44] width 165 height 29
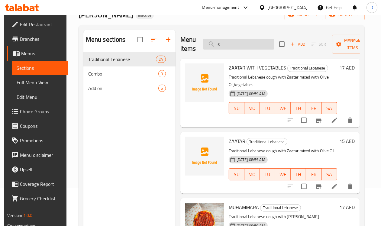
type input "sa"
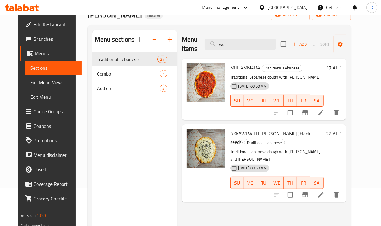
drag, startPoint x: 218, startPoint y: 46, endPoint x: 184, endPoint y: 46, distance: 33.9
click at [184, 46] on div "Menu items sa Add Sort Manage items" at bounding box center [264, 44] width 165 height 29
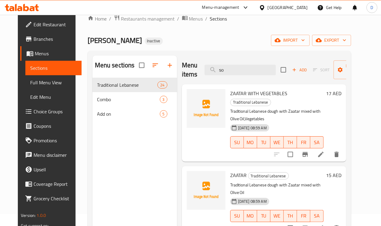
scroll to position [0, 0]
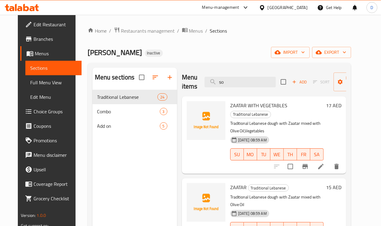
drag, startPoint x: 214, startPoint y: 82, endPoint x: 188, endPoint y: 82, distance: 26.6
click at [188, 82] on div "Menu items so Add Sort Manage items" at bounding box center [264, 82] width 165 height 29
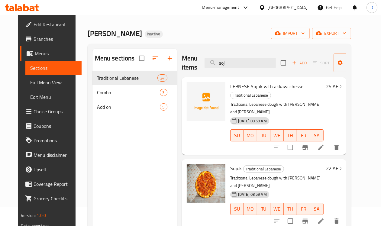
scroll to position [38, 0]
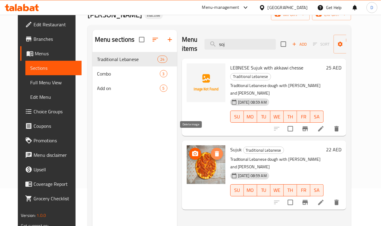
click at [215, 151] on icon "delete image" at bounding box center [217, 153] width 4 height 5
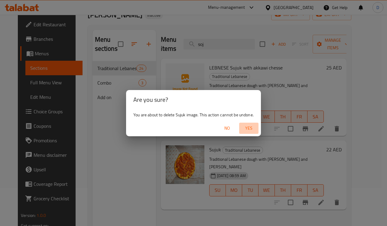
click at [252, 129] on span "Yes" at bounding box center [249, 129] width 15 height 8
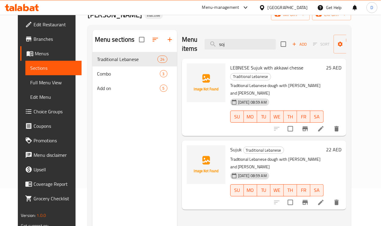
drag, startPoint x: 203, startPoint y: 45, endPoint x: 177, endPoint y: 45, distance: 26.0
click at [182, 45] on div "Menu items soj Add Sort Manage items" at bounding box center [264, 44] width 165 height 29
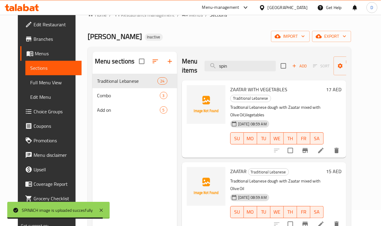
scroll to position [0, 0]
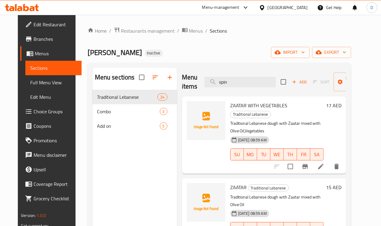
drag, startPoint x: 216, startPoint y: 86, endPoint x: 184, endPoint y: 89, distance: 31.4
click at [184, 89] on div "Menu items spin Add Sort Manage items" at bounding box center [264, 82] width 165 height 29
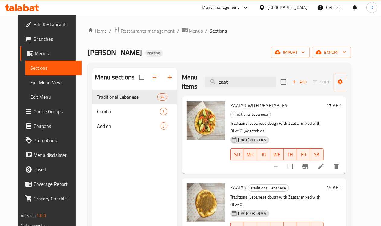
drag, startPoint x: 218, startPoint y: 82, endPoint x: 186, endPoint y: 83, distance: 32.1
click at [186, 83] on div "Menu items zaat Add Sort Manage items" at bounding box center [264, 82] width 165 height 29
drag, startPoint x: 223, startPoint y: 85, endPoint x: 191, endPoint y: 85, distance: 32.1
click at [205, 85] on input "muh" at bounding box center [240, 82] width 71 height 11
type input "zaat"
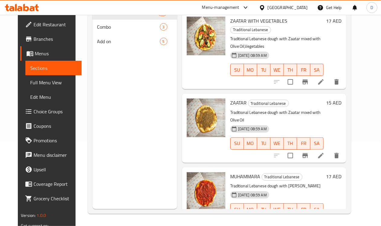
click at [35, 82] on span "Full Menu View" at bounding box center [53, 82] width 47 height 7
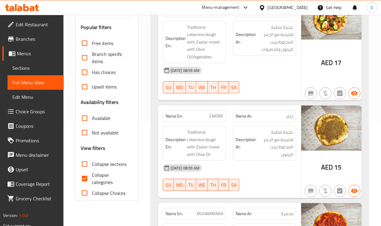
scroll to position [123, 0]
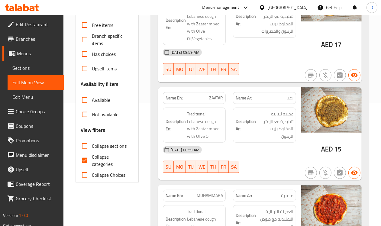
drag, startPoint x: 85, startPoint y: 160, endPoint x: 216, endPoint y: 151, distance: 130.7
click at [85, 161] on input "Collapse categories" at bounding box center [84, 160] width 15 height 15
checkbox input "false"
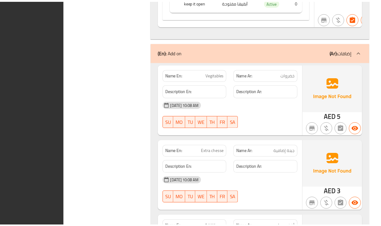
scroll to position [5251, 0]
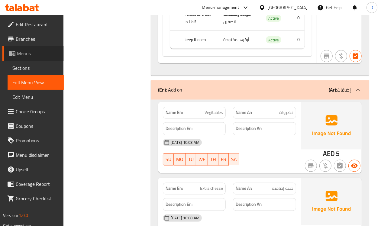
click at [23, 53] on span "Menus" at bounding box center [38, 53] width 42 height 7
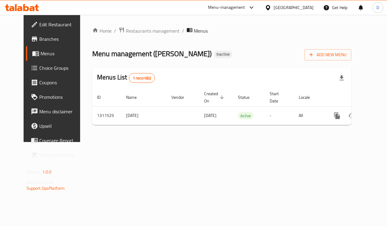
click at [306, 8] on div "United Arab Emirates" at bounding box center [294, 7] width 40 height 7
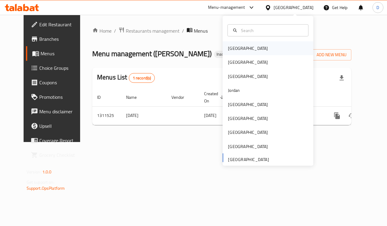
click at [230, 48] on div "Bahrain" at bounding box center [248, 48] width 40 height 7
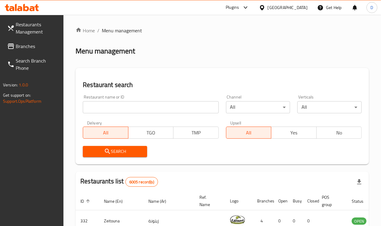
click at [22, 49] on span "Branches" at bounding box center [37, 46] width 43 height 7
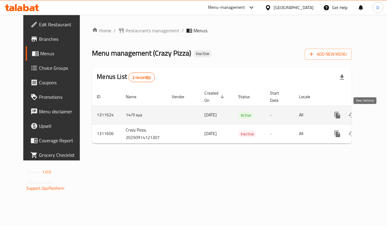
click at [377, 116] on icon "enhanced table" at bounding box center [380, 115] width 7 height 7
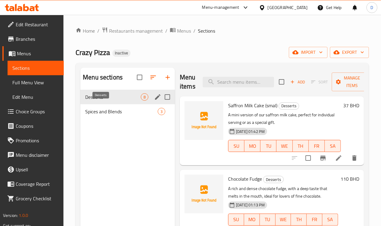
click at [100, 101] on span "Desserts" at bounding box center [113, 96] width 56 height 7
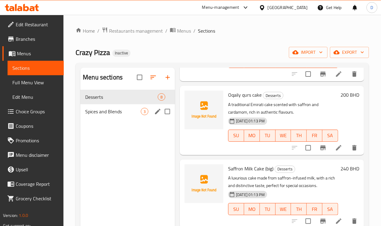
click at [106, 119] on div "Spices and Blends 3" at bounding box center [127, 111] width 95 height 15
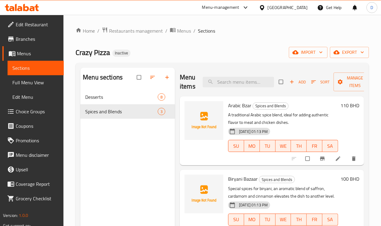
click at [29, 56] on span "Menus" at bounding box center [38, 53] width 42 height 7
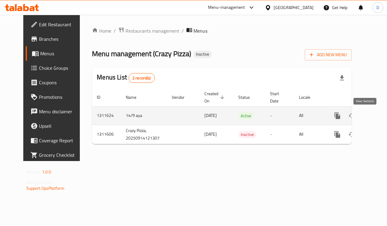
click at [378, 116] on icon "enhanced table" at bounding box center [380, 115] width 5 height 5
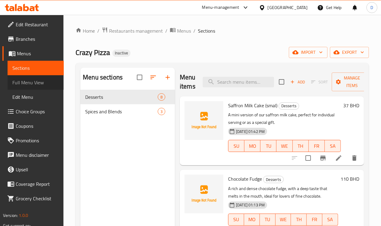
click at [40, 85] on span "Full Menu View" at bounding box center [35, 82] width 47 height 7
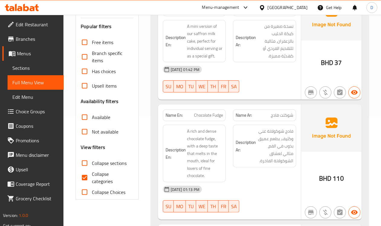
scroll to position [113, 0]
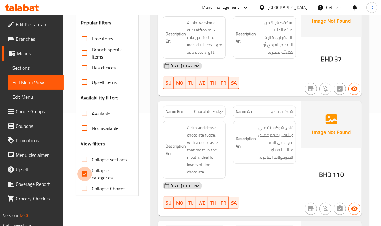
click at [82, 174] on input "Collapse categories" at bounding box center [84, 174] width 15 height 15
checkbox input "false"
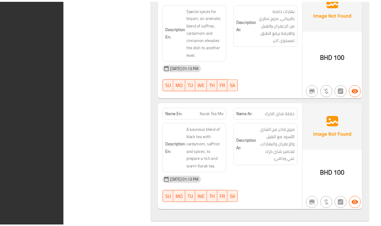
scroll to position [1168, 0]
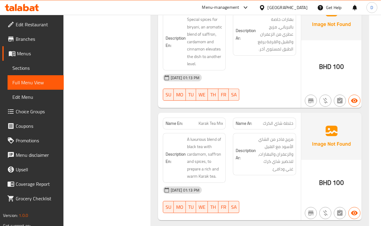
click at [308, 4] on div "[GEOGRAPHIC_DATA]" at bounding box center [283, 7] width 58 height 15
click at [304, 7] on div "[GEOGRAPHIC_DATA]" at bounding box center [288, 7] width 40 height 7
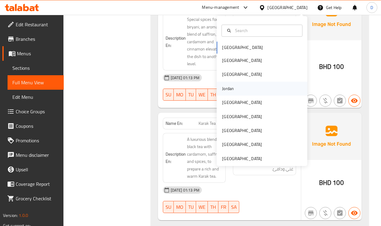
click at [223, 88] on div "Jordan" at bounding box center [228, 88] width 12 height 7
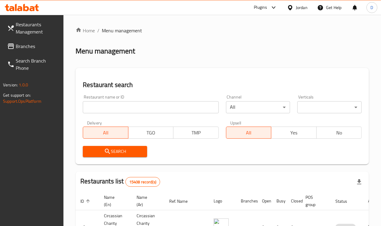
click at [34, 45] on span "Branches" at bounding box center [37, 46] width 43 height 7
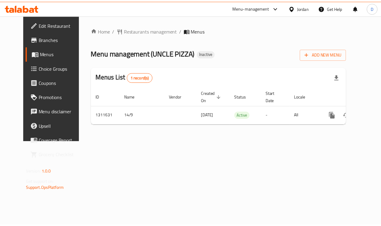
scroll to position [0, 2]
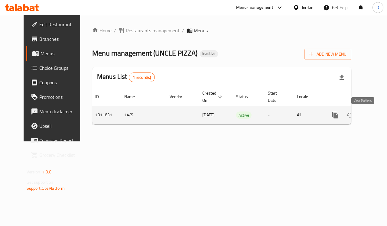
click at [375, 115] on icon "enhanced table" at bounding box center [378, 115] width 7 height 7
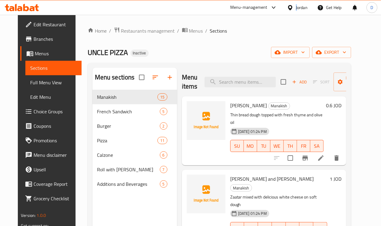
click at [297, 5] on div "Jordan" at bounding box center [302, 7] width 12 height 7
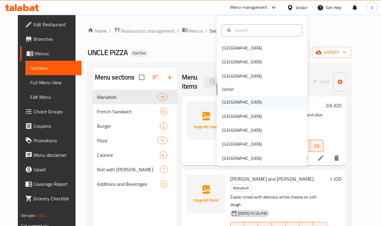
click at [223, 102] on div "[GEOGRAPHIC_DATA]" at bounding box center [242, 102] width 40 height 7
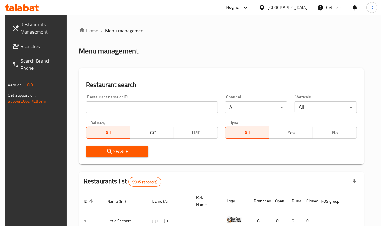
click at [24, 46] on span "Branches" at bounding box center [42, 46] width 43 height 7
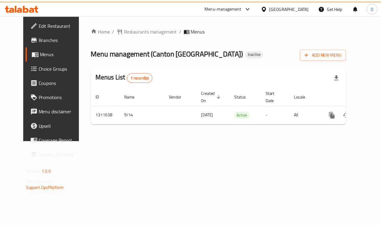
scroll to position [0, 2]
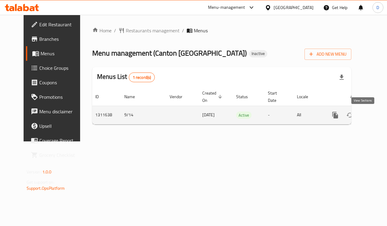
click at [375, 116] on icon "enhanced table" at bounding box center [378, 115] width 7 height 7
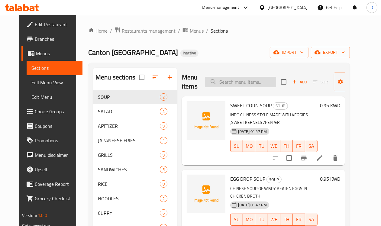
click at [230, 81] on input "search" at bounding box center [240, 82] width 71 height 11
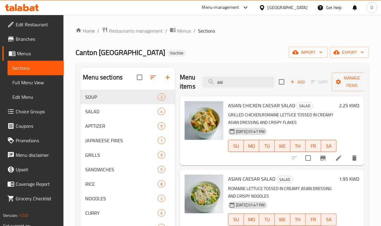
drag, startPoint x: 214, startPoint y: 83, endPoint x: 185, endPoint y: 80, distance: 29.5
click at [185, 80] on div "Menu items asi Add Sort Manage items" at bounding box center [272, 82] width 184 height 29
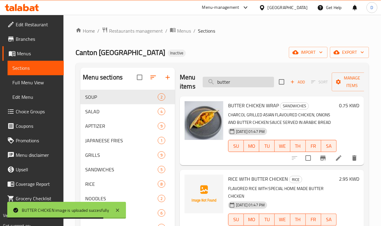
drag, startPoint x: 219, startPoint y: 84, endPoint x: 191, endPoint y: 81, distance: 27.4
click at [203, 81] on input "butter" at bounding box center [238, 82] width 71 height 11
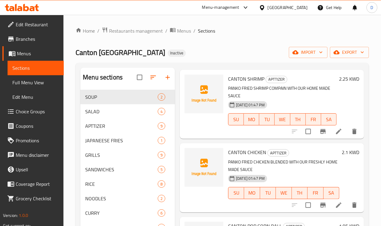
scroll to position [38, 0]
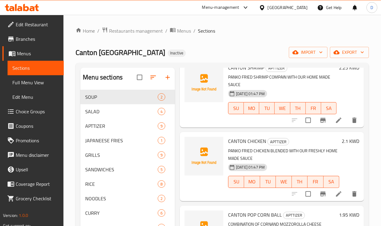
type input "cant"
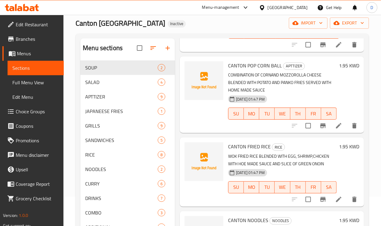
scroll to position [76, 0]
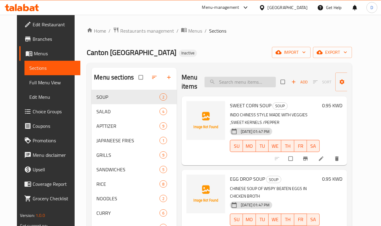
click at [218, 80] on input "search" at bounding box center [240, 82] width 71 height 11
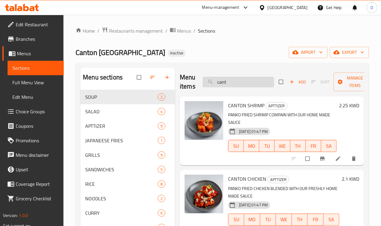
drag, startPoint x: 217, startPoint y: 84, endPoint x: 191, endPoint y: 80, distance: 25.6
click at [203, 80] on input "cant" at bounding box center [238, 82] width 71 height 11
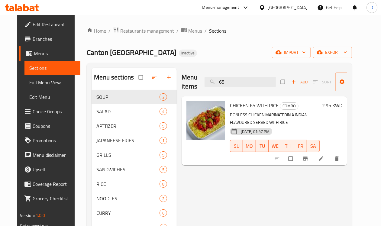
drag, startPoint x: 217, startPoint y: 84, endPoint x: 181, endPoint y: 82, distance: 36.1
click at [182, 82] on div "Menu items 65 Add Sort Manage items" at bounding box center [265, 82] width 166 height 29
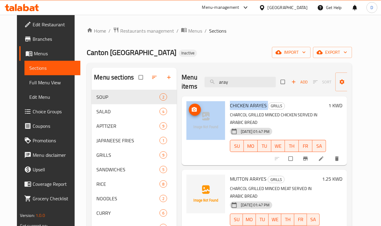
drag, startPoint x: 241, startPoint y: 106, endPoint x: 194, endPoint y: 104, distance: 46.7
click at [194, 104] on div "CHICKEN ARAYES GRILLS CHARCOL GRILLED MINCED CHICKEN SERVED IN ARABIC BREAD [DA…" at bounding box center [264, 131] width 161 height 64
copy div "CHICKEN ARAYES"
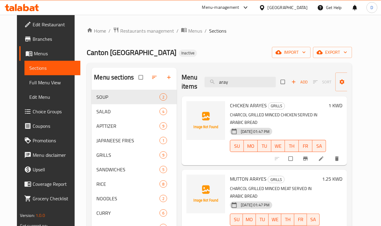
drag, startPoint x: 220, startPoint y: 81, endPoint x: 173, endPoint y: 79, distance: 46.9
click at [182, 79] on div "Menu items aray Add Sort Manage items" at bounding box center [265, 82] width 166 height 29
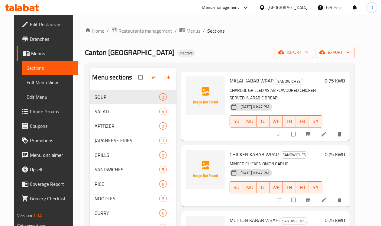
scroll to position [265, 0]
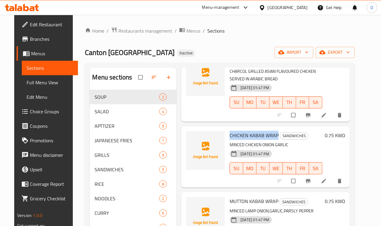
drag, startPoint x: 252, startPoint y: 135, endPoint x: 203, endPoint y: 135, distance: 48.7
click at [227, 135] on div "CHICKEN KABAB WRAP SANDWICHES MINCED CHICKEN ONION GARLIC [DATE] 01:47 PM SU MO…" at bounding box center [276, 157] width 98 height 57
copy span "CHICKEN KABAB WRAP"
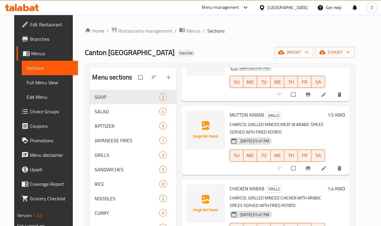
scroll to position [0, 0]
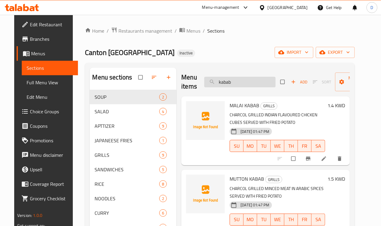
drag, startPoint x: 221, startPoint y: 84, endPoint x: 185, endPoint y: 84, distance: 36.0
click at [204, 84] on input "kabab" at bounding box center [239, 82] width 71 height 11
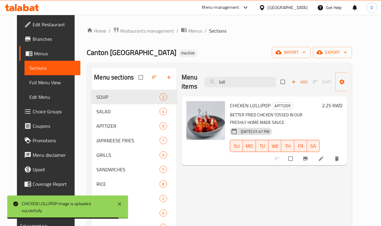
drag, startPoint x: 219, startPoint y: 82, endPoint x: 183, endPoint y: 87, distance: 36.6
click at [183, 87] on div "Menu items loll Add Sort Manage items" at bounding box center [265, 82] width 166 height 29
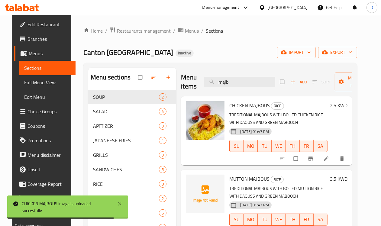
drag, startPoint x: 216, startPoint y: 84, endPoint x: 175, endPoint y: 85, distance: 41.1
click at [181, 85] on div "Menu items majb Add Sort Manage items" at bounding box center [266, 82] width 171 height 29
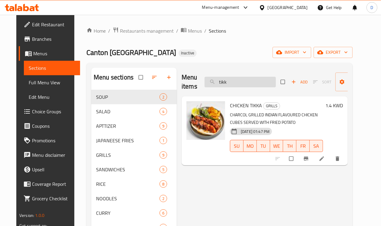
drag, startPoint x: 212, startPoint y: 86, endPoint x: 191, endPoint y: 87, distance: 20.6
click at [205, 87] on input "tikk" at bounding box center [240, 82] width 71 height 11
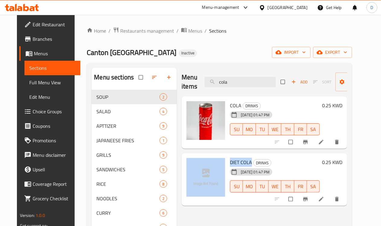
drag, startPoint x: 226, startPoint y: 164, endPoint x: 200, endPoint y: 160, distance: 26.5
click at [200, 160] on div "DIET COLA DRINKS [DATE] 01:47 PM SU MO TU WE TH FR SA 0.25 KWD" at bounding box center [264, 180] width 161 height 48
copy div "DIET COLA"
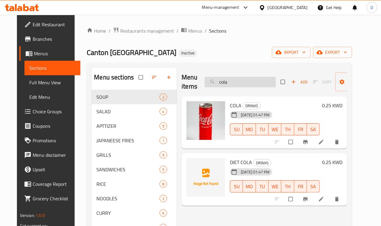
drag, startPoint x: 218, startPoint y: 80, endPoint x: 197, endPoint y: 83, distance: 21.4
click at [205, 83] on input "cola" at bounding box center [240, 82] width 71 height 11
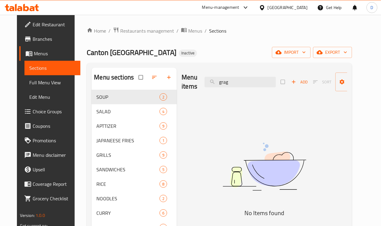
drag, startPoint x: 226, startPoint y: 83, endPoint x: 181, endPoint y: 80, distance: 44.9
click at [182, 80] on div "Menu items grag Add Sort Manage items" at bounding box center [265, 82] width 166 height 29
drag, startPoint x: 223, startPoint y: 79, endPoint x: 185, endPoint y: 82, distance: 38.2
click at [185, 82] on div "Menu items grag Add Sort Manage items" at bounding box center [265, 82] width 166 height 29
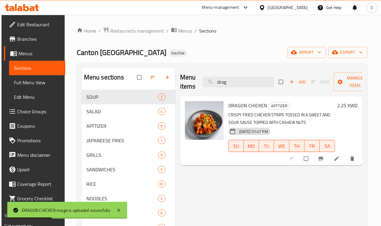
drag, startPoint x: 217, startPoint y: 84, endPoint x: 177, endPoint y: 85, distance: 39.9
click at [180, 85] on div "Menu items drag Add Sort Manage items" at bounding box center [271, 82] width 183 height 29
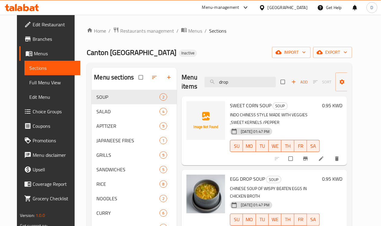
drag, startPoint x: 219, startPoint y: 85, endPoint x: 171, endPoint y: 79, distance: 48.4
click at [182, 79] on div "Menu items drop Add Sort Manage items" at bounding box center [265, 82] width 166 height 29
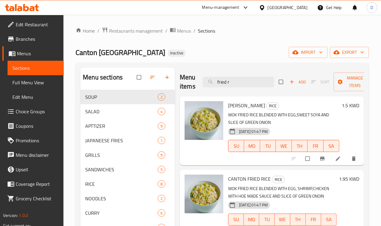
drag, startPoint x: 218, startPoint y: 82, endPoint x: 188, endPoint y: 82, distance: 30.5
click at [188, 82] on div "Menu items fried r Add Sort Manage items" at bounding box center [272, 82] width 184 height 29
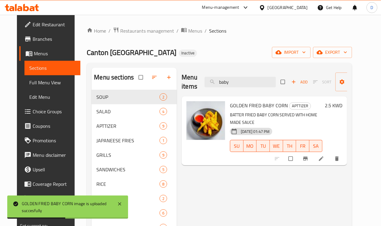
drag, startPoint x: 218, startPoint y: 83, endPoint x: 184, endPoint y: 86, distance: 34.1
click at [184, 86] on div "Menu items baby Add Sort Manage items" at bounding box center [265, 82] width 166 height 29
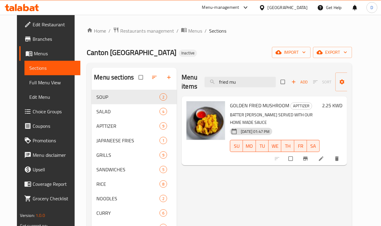
drag, startPoint x: 230, startPoint y: 84, endPoint x: 179, endPoint y: 80, distance: 51.2
click at [182, 80] on div "Menu items fried mu Add Sort Manage items" at bounding box center [265, 82] width 166 height 29
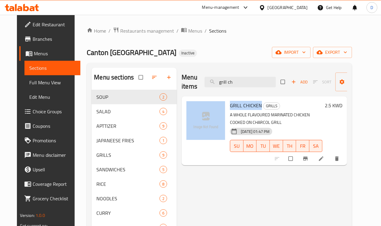
drag, startPoint x: 236, startPoint y: 107, endPoint x: 201, endPoint y: 102, distance: 35.7
click at [201, 102] on div "GRILL CHICKEN GRILLS A WHOLE FLAVOURED MARINATED CHICKEN COOKED ON CHARCOL GRIL…" at bounding box center [264, 131] width 161 height 64
copy div "GRILL CHICKEN"
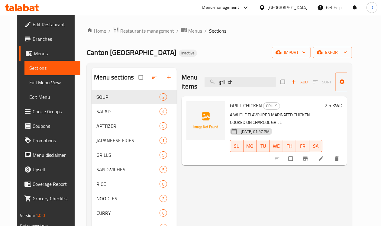
drag, startPoint x: 220, startPoint y: 82, endPoint x: 175, endPoint y: 83, distance: 44.5
click at [182, 83] on div "Menu items grill ch Add Sort Manage items" at bounding box center [265, 82] width 166 height 29
drag, startPoint x: 254, startPoint y: 105, endPoint x: 202, endPoint y: 106, distance: 52.0
click at [228, 106] on div "HALF GRILLED CHICKEN GRILLS A HALF MARINATED CHICKEN COOKED IN CHARCOL [DATE] 0…" at bounding box center [276, 131] width 97 height 64
copy span "HALF GRILLED CHICKEN"
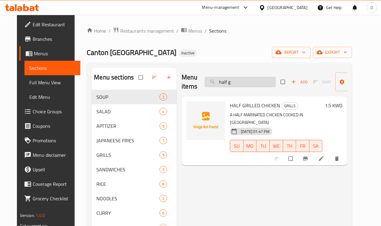
drag, startPoint x: 223, startPoint y: 81, endPoint x: 195, endPoint y: 78, distance: 27.7
click at [205, 78] on input "half g" at bounding box center [240, 82] width 71 height 11
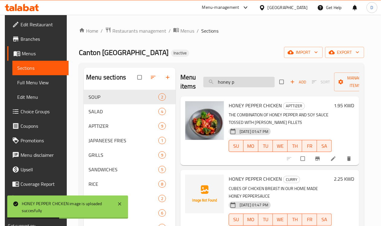
drag, startPoint x: 224, startPoint y: 80, endPoint x: 197, endPoint y: 82, distance: 27.2
click at [204, 82] on input "honey p" at bounding box center [239, 82] width 71 height 11
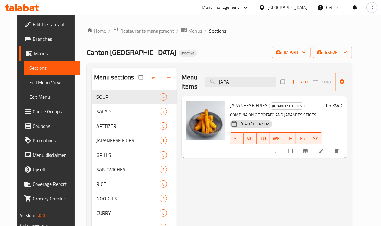
drag, startPoint x: 221, startPoint y: 80, endPoint x: 163, endPoint y: 80, distance: 58.1
click at [182, 80] on div "Menu items jAPA Add Sort Manage items" at bounding box center [265, 82] width 166 height 29
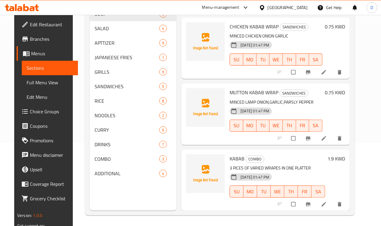
scroll to position [85, 0]
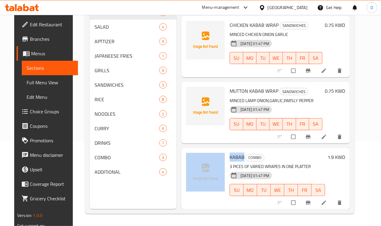
drag, startPoint x: 219, startPoint y: 155, endPoint x: 200, endPoint y: 157, distance: 18.8
click at [200, 157] on div "KABAB COMBO 3 PICES OF VARIED WRAPES IN ONE PLATTER [DATE] 01:47 PM SU MO TU WE…" at bounding box center [266, 179] width 164 height 57
copy div "KABAB"
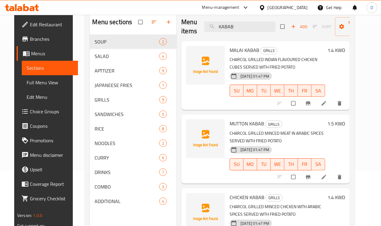
scroll to position [0, 0]
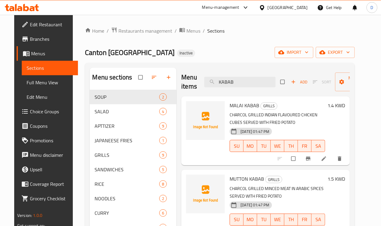
drag, startPoint x: 216, startPoint y: 82, endPoint x: 158, endPoint y: 83, distance: 57.8
click at [181, 83] on div "Menu items KABAB Add Sort Manage items" at bounding box center [265, 82] width 169 height 29
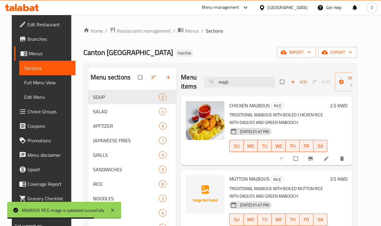
drag, startPoint x: 215, startPoint y: 84, endPoint x: 184, endPoint y: 81, distance: 31.0
click at [184, 81] on div "Menu items majb Add Sort Manage items" at bounding box center [266, 82] width 171 height 29
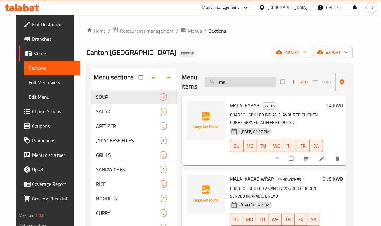
click at [231, 84] on input "mal" at bounding box center [240, 82] width 71 height 11
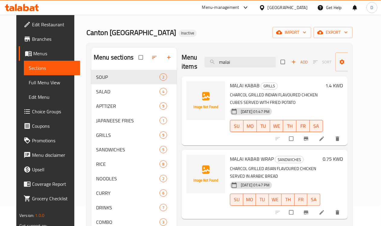
scroll to position [38, 0]
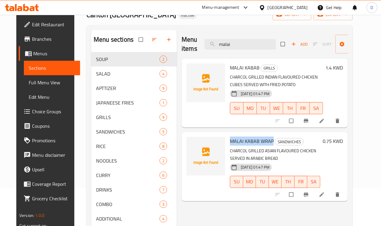
drag, startPoint x: 248, startPoint y: 140, endPoint x: 205, endPoint y: 139, distance: 43.0
click at [230, 139] on h6 "MALAI KABAB WRAP SANDWICHES" at bounding box center [275, 141] width 90 height 8
copy span "MALAI KABAB WRAP"
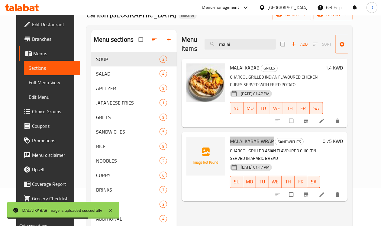
scroll to position [0, 0]
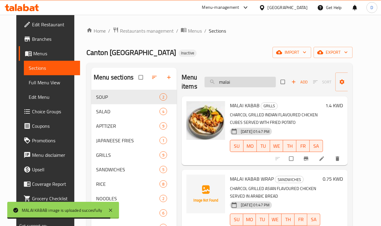
drag, startPoint x: 224, startPoint y: 83, endPoint x: 192, endPoint y: 85, distance: 32.1
click at [205, 85] on input "malai" at bounding box center [240, 82] width 71 height 11
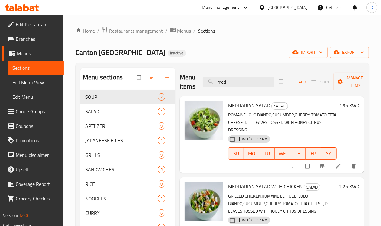
drag, startPoint x: 223, startPoint y: 84, endPoint x: 183, endPoint y: 85, distance: 39.9
click at [183, 85] on div "Menu items med Add Sort Manage items" at bounding box center [272, 82] width 184 height 29
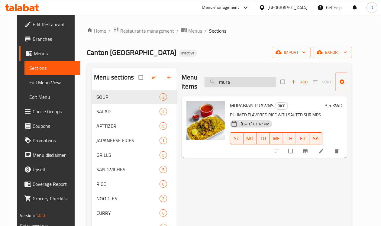
drag, startPoint x: 215, startPoint y: 83, endPoint x: 223, endPoint y: 84, distance: 7.9
click at [217, 83] on input "mura" at bounding box center [240, 82] width 71 height 11
click at [223, 84] on input "mura" at bounding box center [240, 82] width 71 height 11
drag, startPoint x: 223, startPoint y: 84, endPoint x: 184, endPoint y: 81, distance: 39.1
click at [184, 81] on div "Menu items mura Add Sort Manage items" at bounding box center [265, 82] width 166 height 29
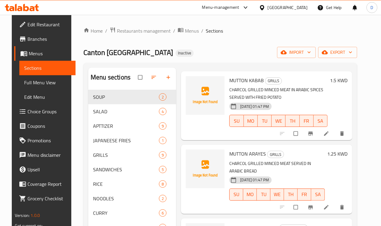
scroll to position [38, 0]
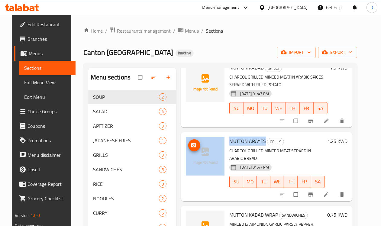
drag, startPoint x: 240, startPoint y: 141, endPoint x: 194, endPoint y: 147, distance: 46.7
click at [194, 147] on div "MUTTON ARAYES GRILLS CHARCOL GRILLED MINCED MEAT SERVED IN ARABIC BREAD [DATE] …" at bounding box center [267, 167] width 167 height 64
copy div "MUTTON ARAYES"
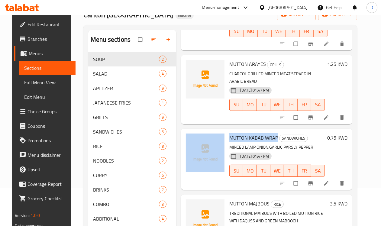
drag, startPoint x: 253, startPoint y: 131, endPoint x: 201, endPoint y: 135, distance: 52.5
click at [201, 135] on div "MUTTON KABAB WRAP SANDWICHES MINCED LAMP ONION,GARLIC,PARSLY PEPPER [DATE] 01:4…" at bounding box center [267, 159] width 167 height 57
copy div "MUTTON KABAB WRAP"
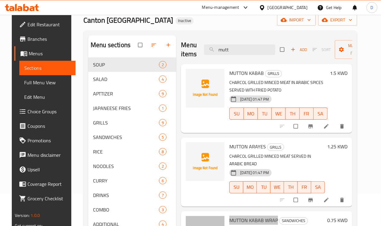
scroll to position [0, 0]
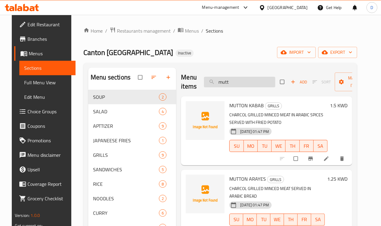
click at [224, 82] on input "mutt" at bounding box center [239, 82] width 71 height 11
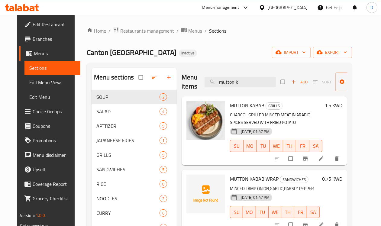
drag, startPoint x: 227, startPoint y: 83, endPoint x: 171, endPoint y: 80, distance: 56.1
click at [182, 80] on div "Menu items mutton k Add Sort Manage items" at bounding box center [265, 82] width 166 height 29
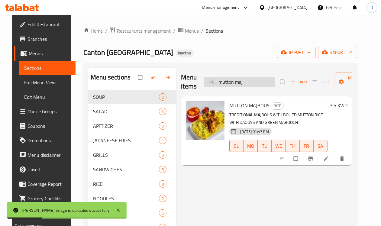
drag, startPoint x: 237, startPoint y: 83, endPoint x: 197, endPoint y: 82, distance: 39.0
click at [204, 82] on input "mutton maj" at bounding box center [239, 82] width 71 height 11
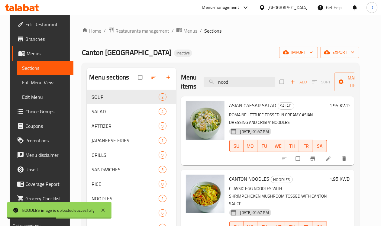
drag, startPoint x: 218, startPoint y: 80, endPoint x: 179, endPoint y: 84, distance: 38.6
click at [181, 84] on div "Menu items nood Add Sort Manage items" at bounding box center [268, 82] width 174 height 29
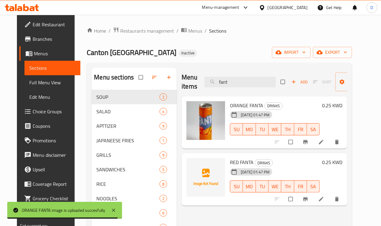
drag, startPoint x: 223, startPoint y: 81, endPoint x: 185, endPoint y: 86, distance: 38.5
click at [185, 86] on div "Menu items [PERSON_NAME] Add Sort Manage items" at bounding box center [265, 82] width 166 height 29
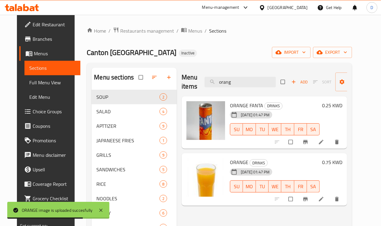
drag, startPoint x: 218, startPoint y: 82, endPoint x: 179, endPoint y: 84, distance: 39.7
click at [182, 84] on div "Menu items orang Add Sort Manage items" at bounding box center [265, 82] width 166 height 29
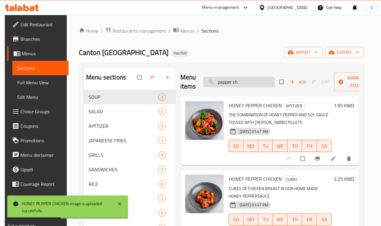
drag, startPoint x: 232, startPoint y: 83, endPoint x: 191, endPoint y: 87, distance: 41.3
click at [204, 87] on input "pepper ch" at bounding box center [239, 82] width 71 height 11
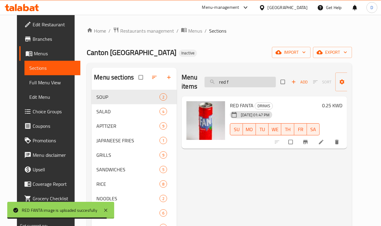
drag, startPoint x: 223, startPoint y: 83, endPoint x: 194, endPoint y: 85, distance: 29.1
click at [205, 85] on input "red f" at bounding box center [240, 82] width 71 height 11
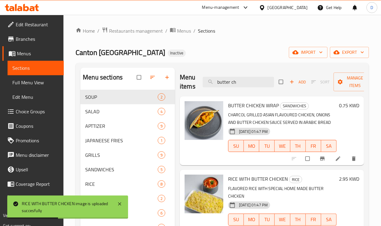
drag, startPoint x: 228, startPoint y: 85, endPoint x: 166, endPoint y: 79, distance: 62.3
click at [180, 79] on div "Menu items butter ch Add Sort Manage items" at bounding box center [272, 82] width 184 height 29
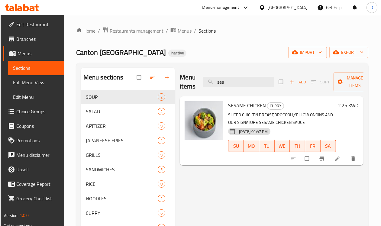
drag, startPoint x: 225, startPoint y: 82, endPoint x: 181, endPoint y: 87, distance: 44.7
click at [181, 87] on div "Menu items ses Add Sort Manage items" at bounding box center [272, 82] width 184 height 29
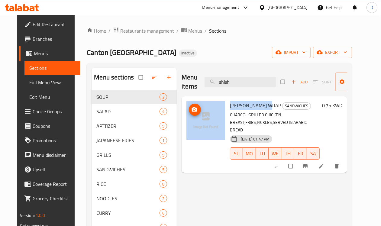
drag, startPoint x: 244, startPoint y: 106, endPoint x: 200, endPoint y: 106, distance: 44.8
click at [200, 106] on div "SHISH TOUK WRAP SANDWICHES CHARCOL GRILLED CHICKEN BREAST,FRIES,PICKLES,SERVED …" at bounding box center [264, 135] width 161 height 72
copy div "[PERSON_NAME] WRAP"
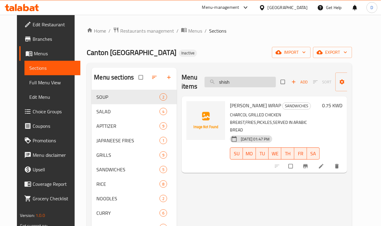
click at [224, 82] on input "shish" at bounding box center [240, 82] width 71 height 11
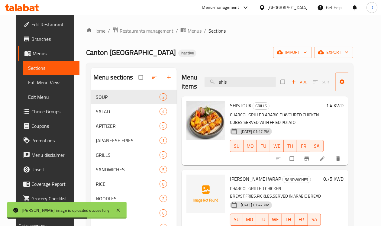
drag, startPoint x: 215, startPoint y: 82, endPoint x: 178, endPoint y: 85, distance: 37.9
click at [182, 85] on div "Menu items shis Add Sort Manage items" at bounding box center [265, 82] width 167 height 29
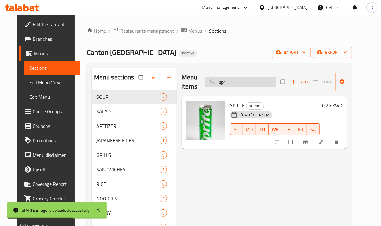
drag, startPoint x: 224, startPoint y: 83, endPoint x: 192, endPoint y: 86, distance: 32.2
click at [205, 86] on input "spr" at bounding box center [240, 82] width 71 height 11
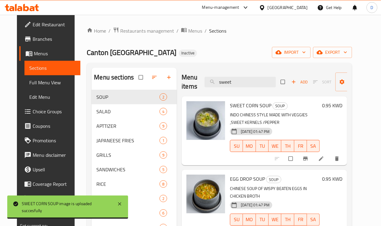
drag, startPoint x: 224, startPoint y: 80, endPoint x: 190, endPoint y: 80, distance: 33.9
click at [190, 80] on div "Menu items sweet Add Sort Manage items" at bounding box center [265, 82] width 166 height 29
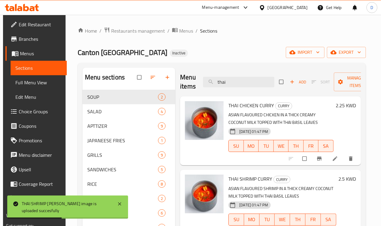
drag, startPoint x: 212, startPoint y: 83, endPoint x: 180, endPoint y: 80, distance: 31.9
click at [180, 80] on div "Menu items thai Add Sort Manage items" at bounding box center [270, 82] width 181 height 29
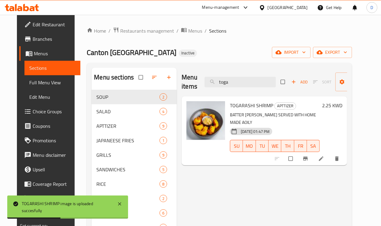
drag, startPoint x: 226, startPoint y: 85, endPoint x: 189, endPoint y: 88, distance: 37.0
click at [189, 88] on div "Menu items toga Add Sort Manage items" at bounding box center [265, 82] width 166 height 29
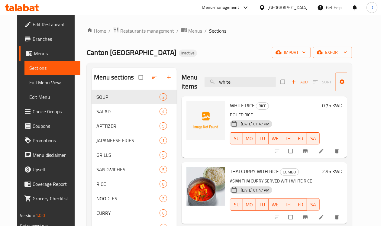
type input "white"
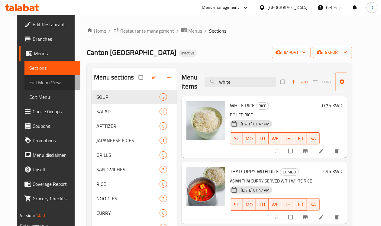
click at [31, 80] on span "Full Menu View" at bounding box center [52, 82] width 47 height 7
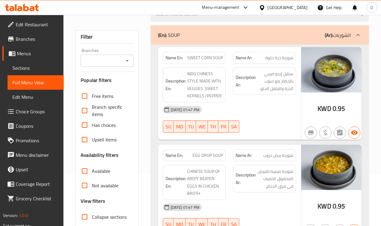
scroll to position [151, 0]
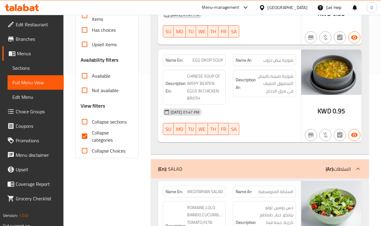
click at [84, 138] on input "Collapse categories" at bounding box center [84, 136] width 15 height 15
checkbox input "false"
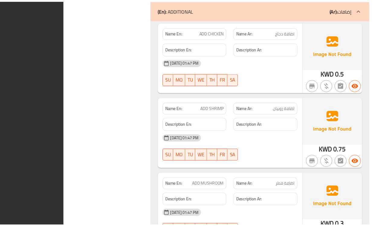
scroll to position [6208, 0]
